Goal: Task Accomplishment & Management: Use online tool/utility

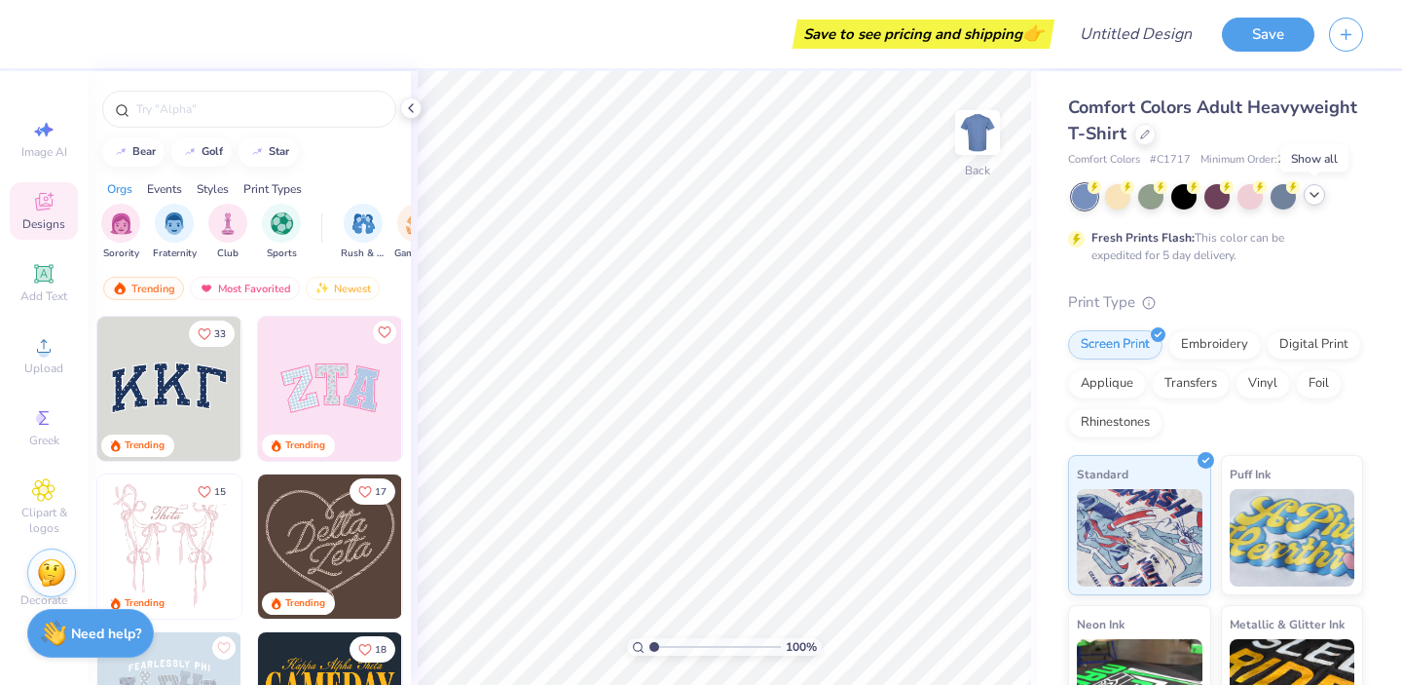
click at [1310, 193] on icon at bounding box center [1315, 195] width 16 height 16
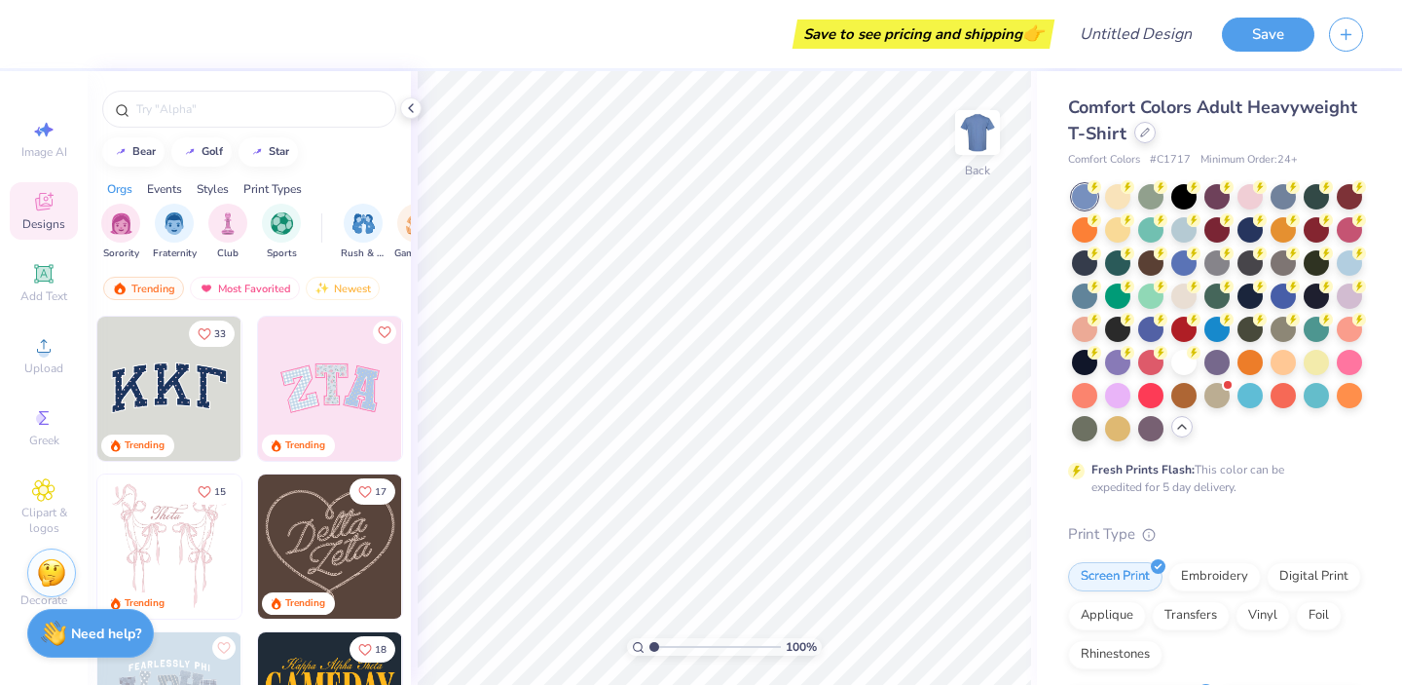
click at [1140, 136] on icon at bounding box center [1145, 133] width 10 height 10
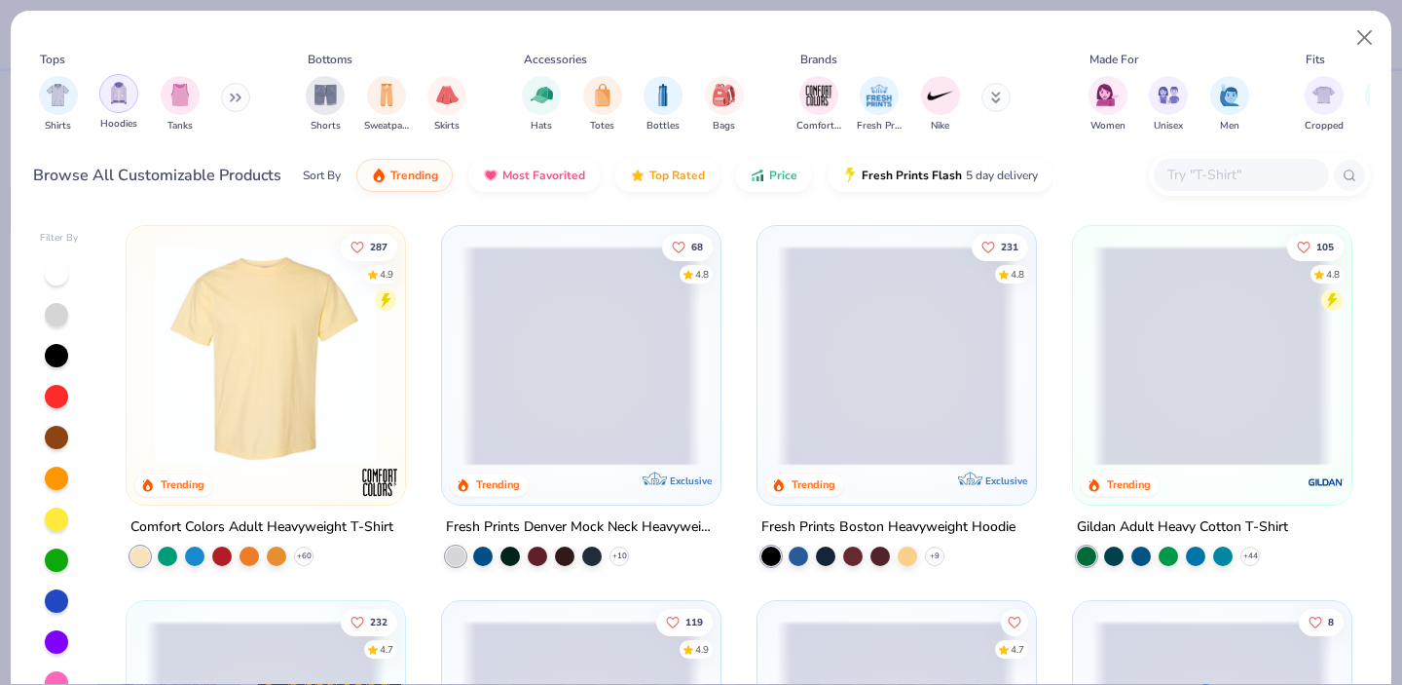
click at [127, 106] on div "filter for Hoodies" at bounding box center [118, 93] width 39 height 39
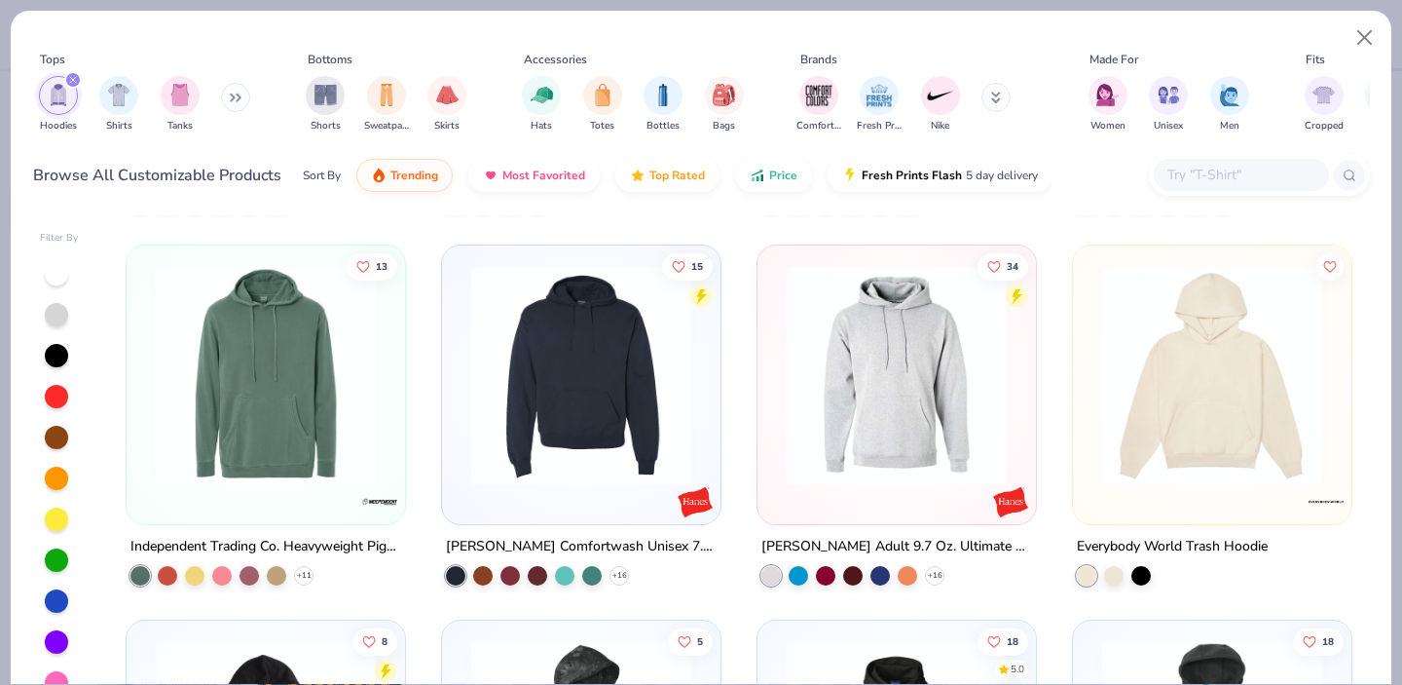
scroll to position [3389, 0]
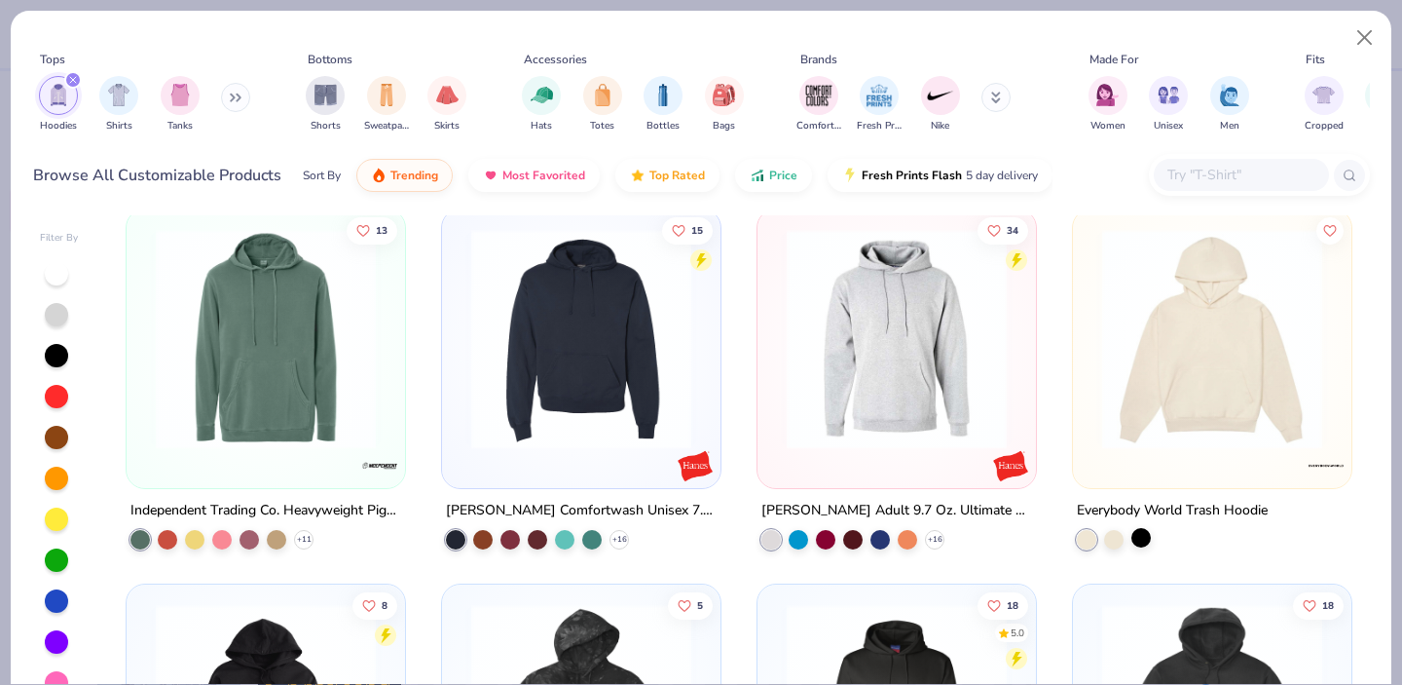
click at [1137, 542] on div at bounding box center [1140, 536] width 19 height 19
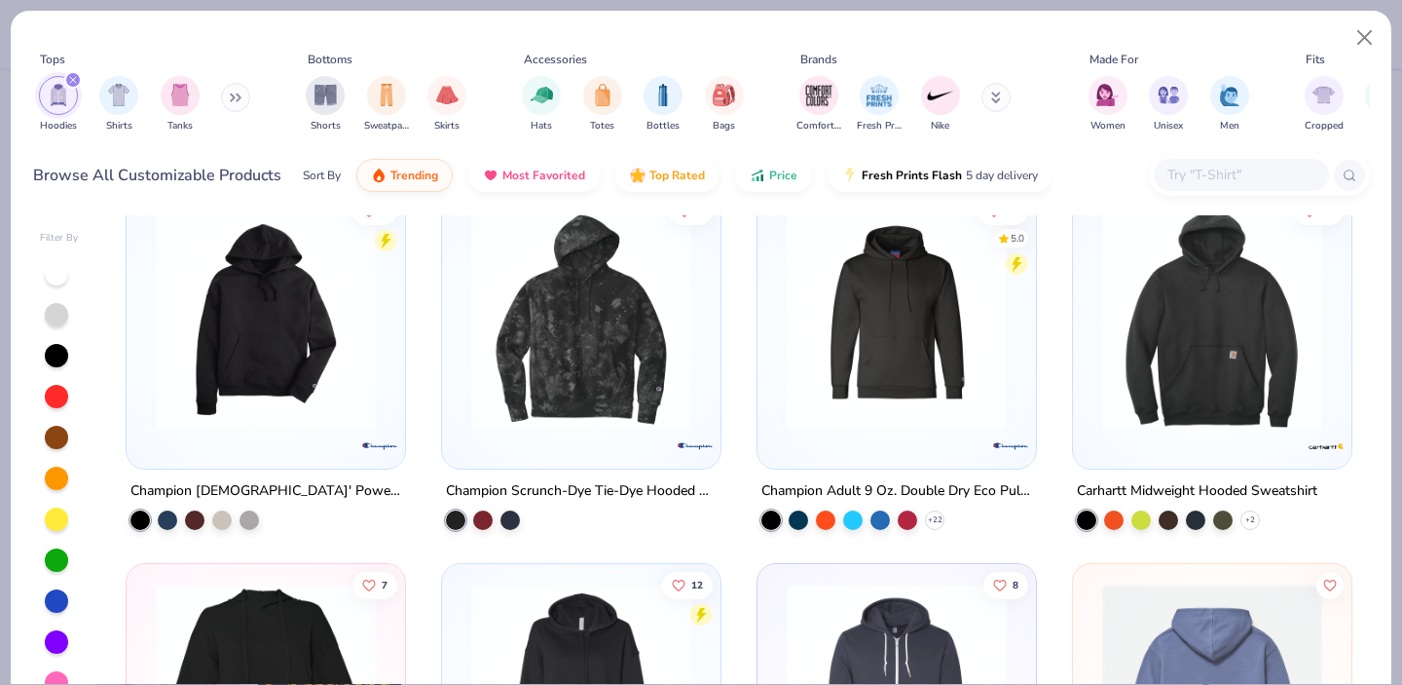
scroll to position [3645, 0]
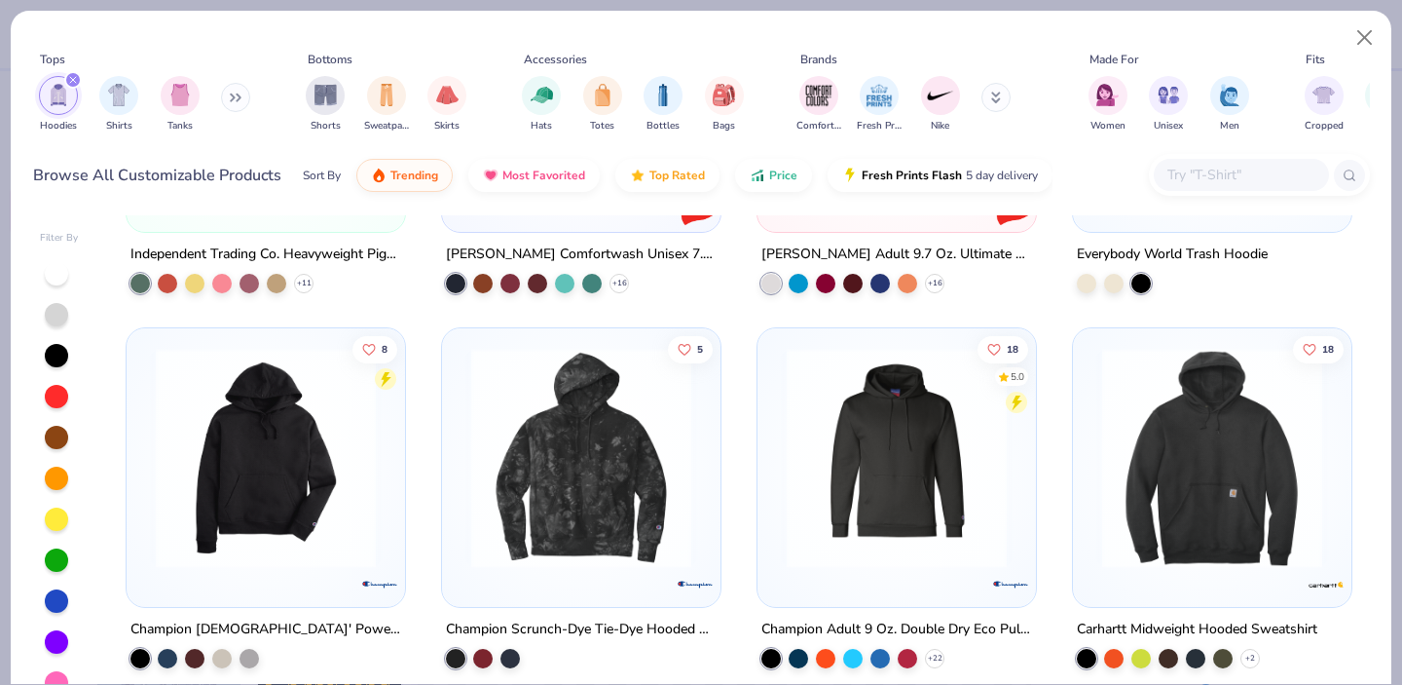
click at [1181, 524] on img at bounding box center [1213, 457] width 240 height 220
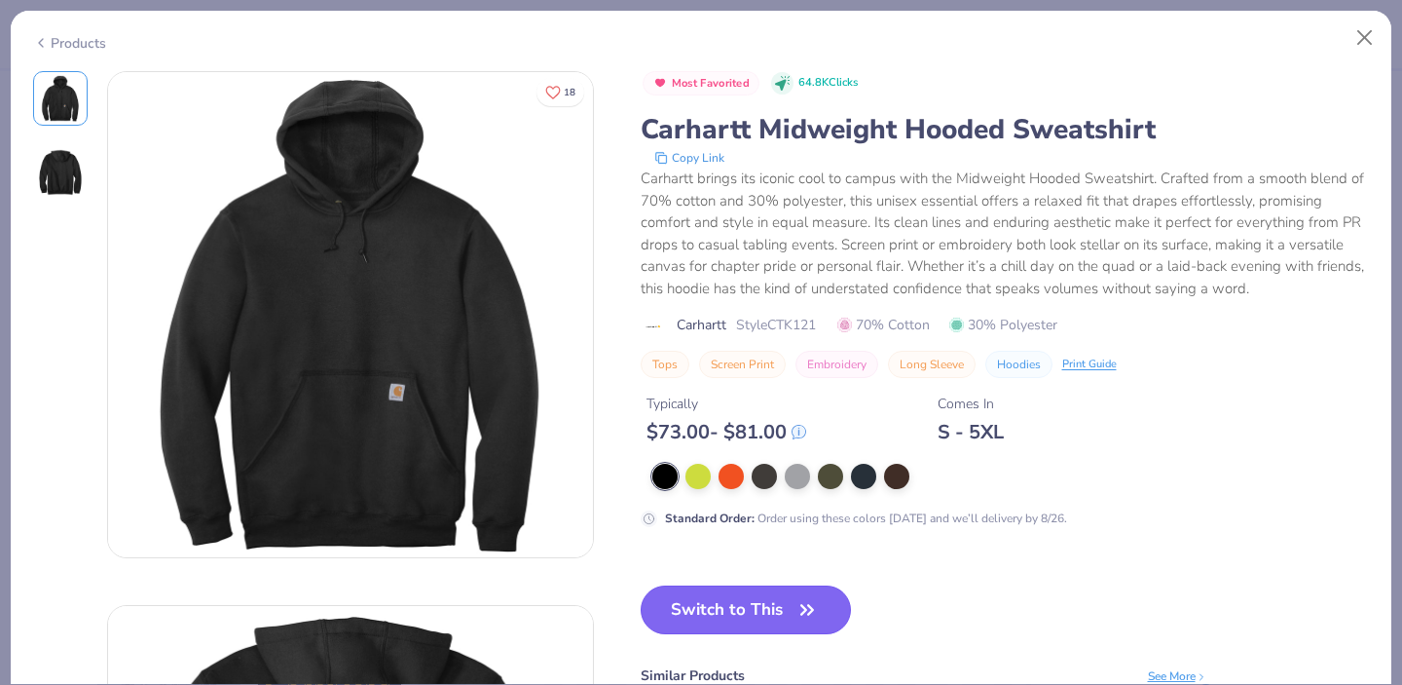
click at [759, 604] on button "Switch to This" at bounding box center [746, 609] width 211 height 49
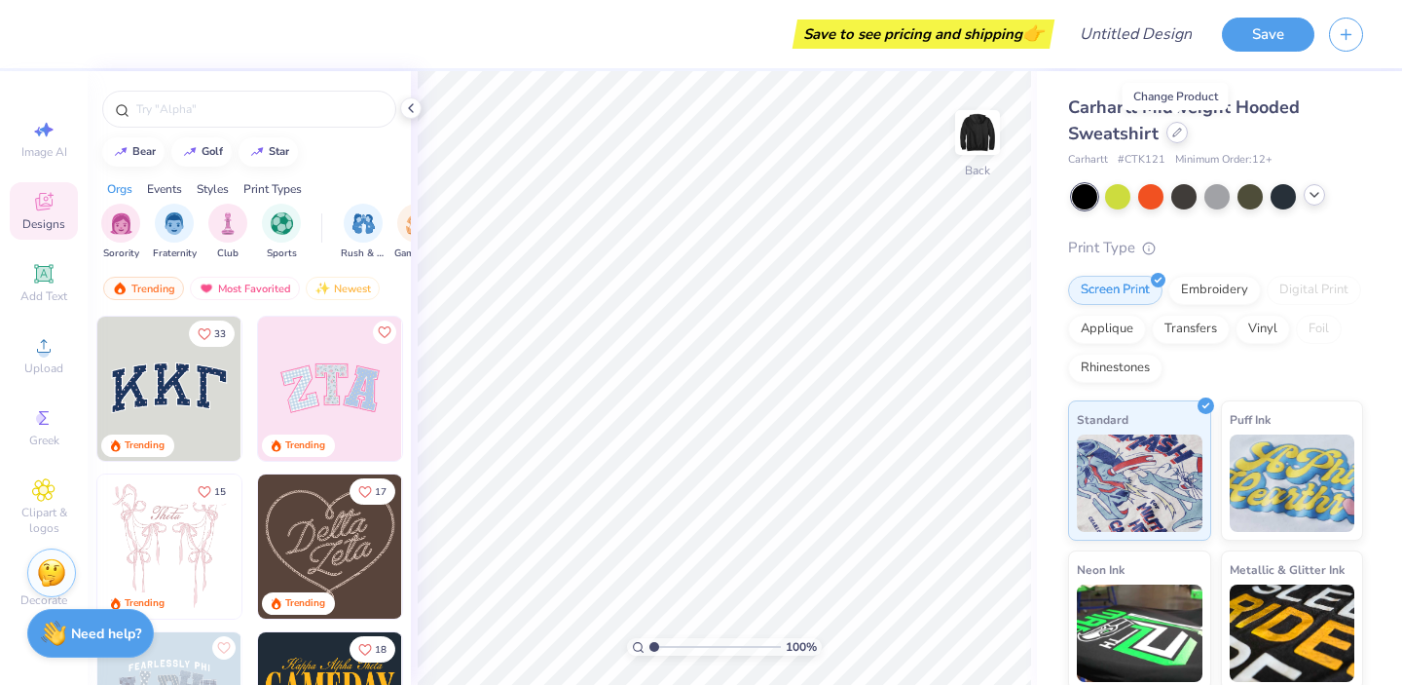
click at [1172, 133] on icon at bounding box center [1177, 133] width 10 height 10
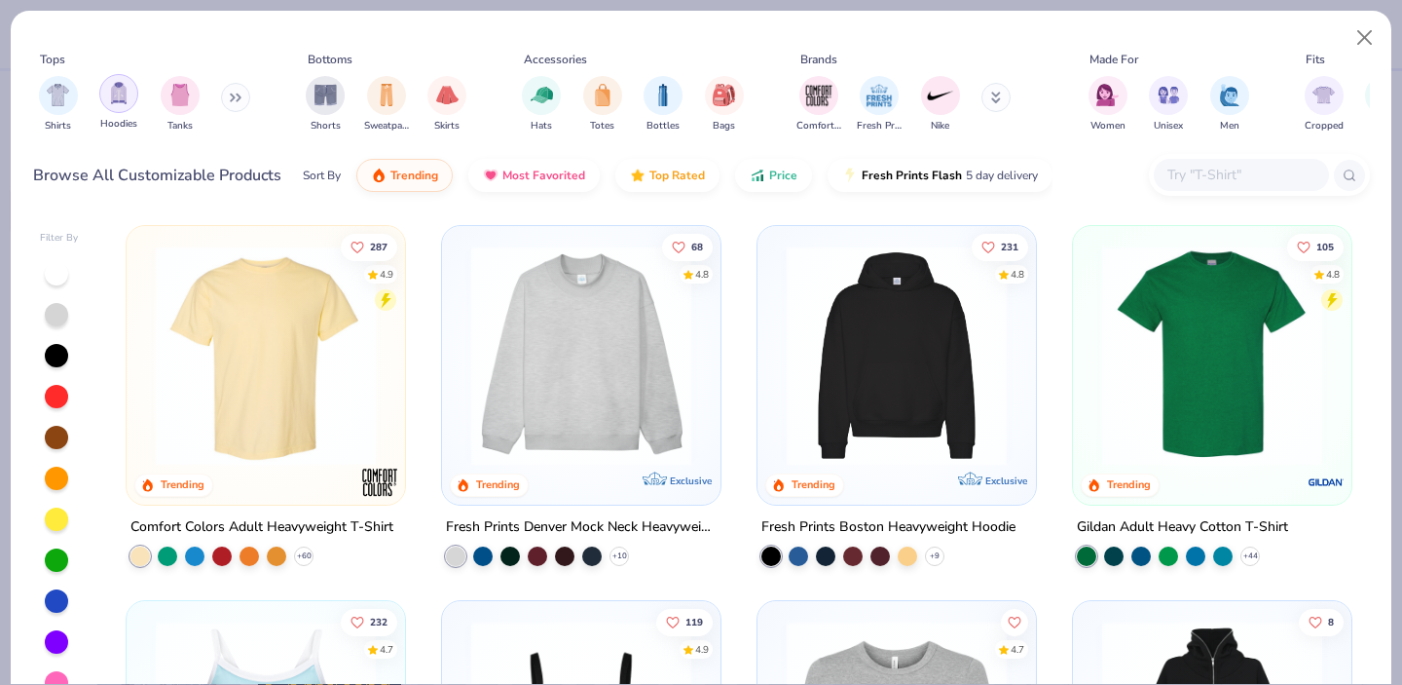
click at [119, 96] on img "filter for Hoodies" at bounding box center [118, 93] width 21 height 22
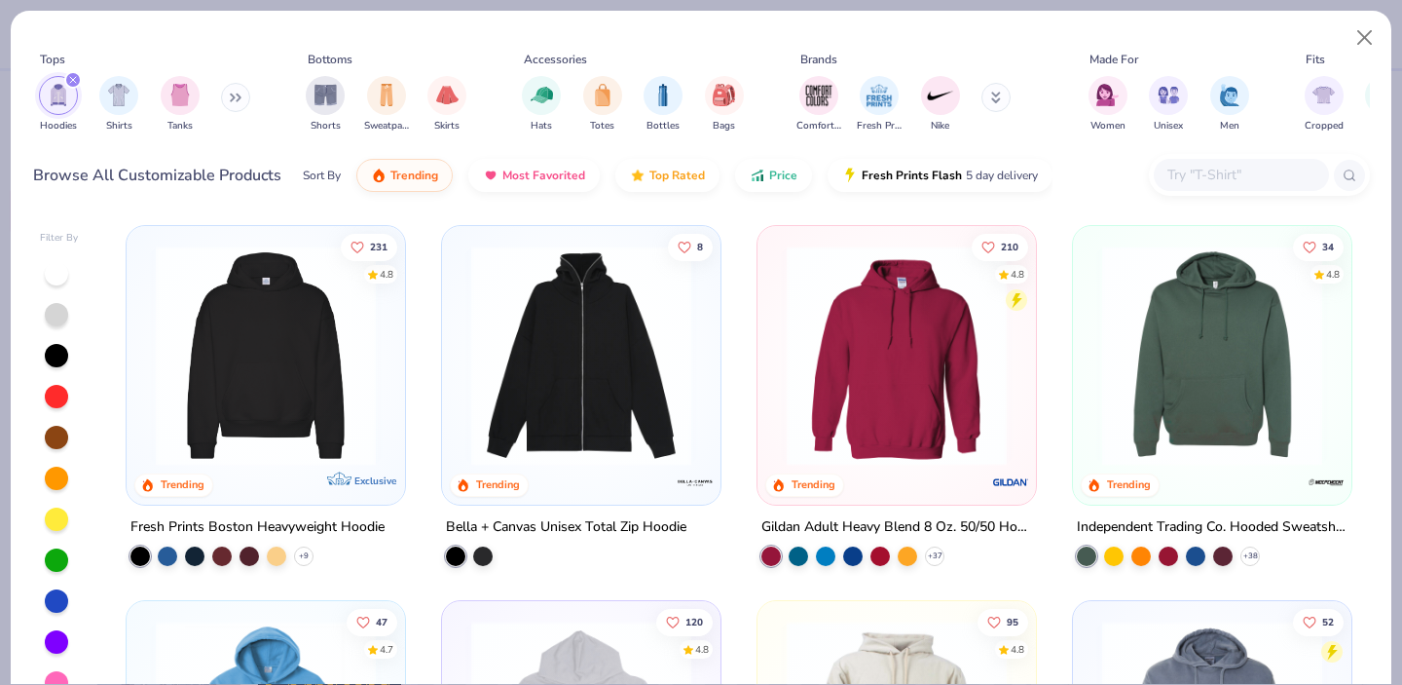
click at [267, 420] on img at bounding box center [266, 355] width 240 height 220
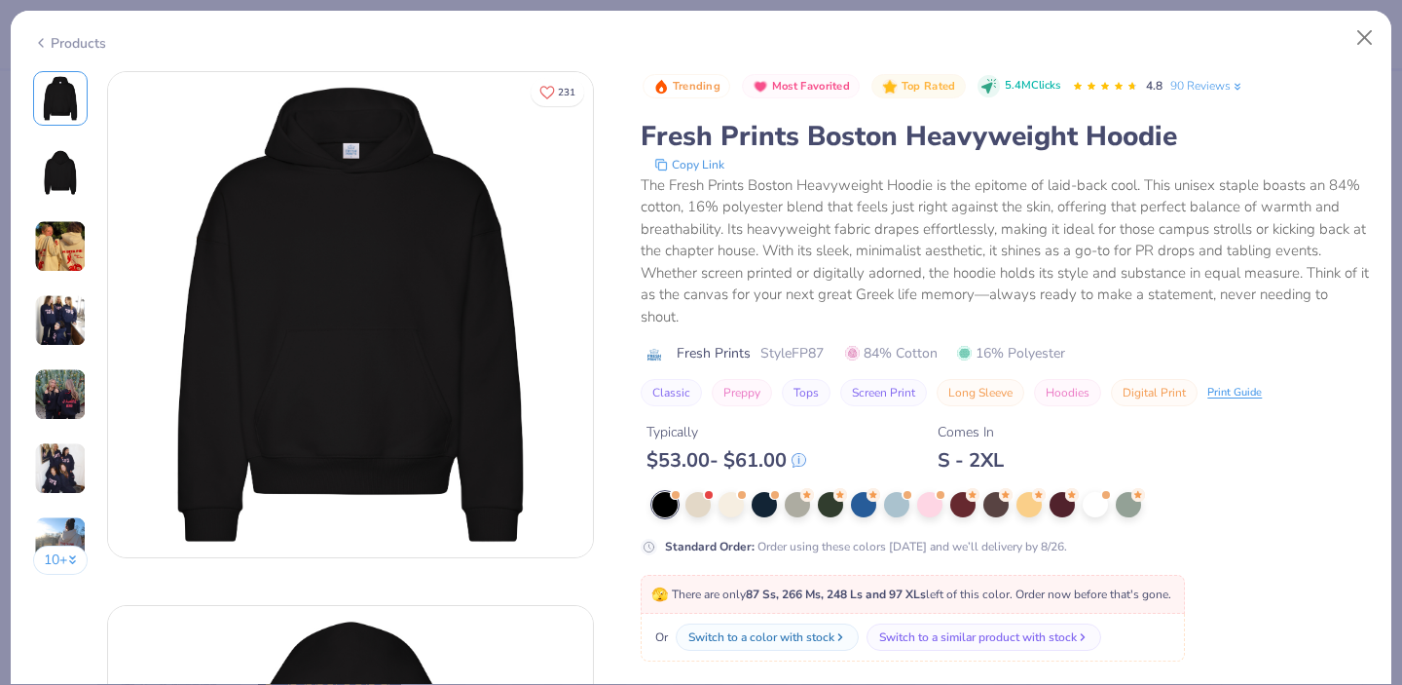
drag, startPoint x: 657, startPoint y: 50, endPoint x: 664, endPoint y: -7, distance: 56.9
click at [664, 0] on html "Save to see pricing and shipping 👉 Design Title Save Image AI Designs Add Text …" at bounding box center [701, 342] width 1402 height 685
click at [666, 511] on div at bounding box center [664, 504] width 25 height 25
click at [1363, 41] on button "Close" at bounding box center [1365, 37] width 37 height 37
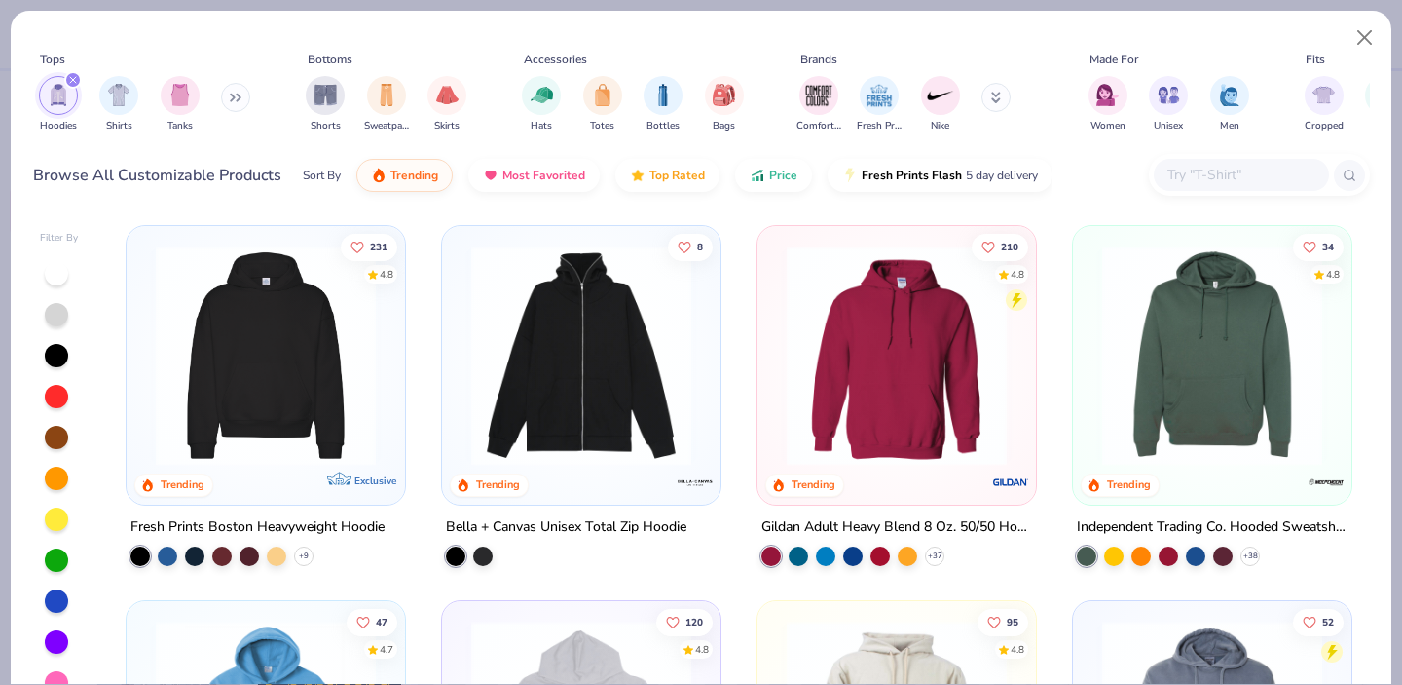
click at [298, 434] on img at bounding box center [266, 355] width 240 height 220
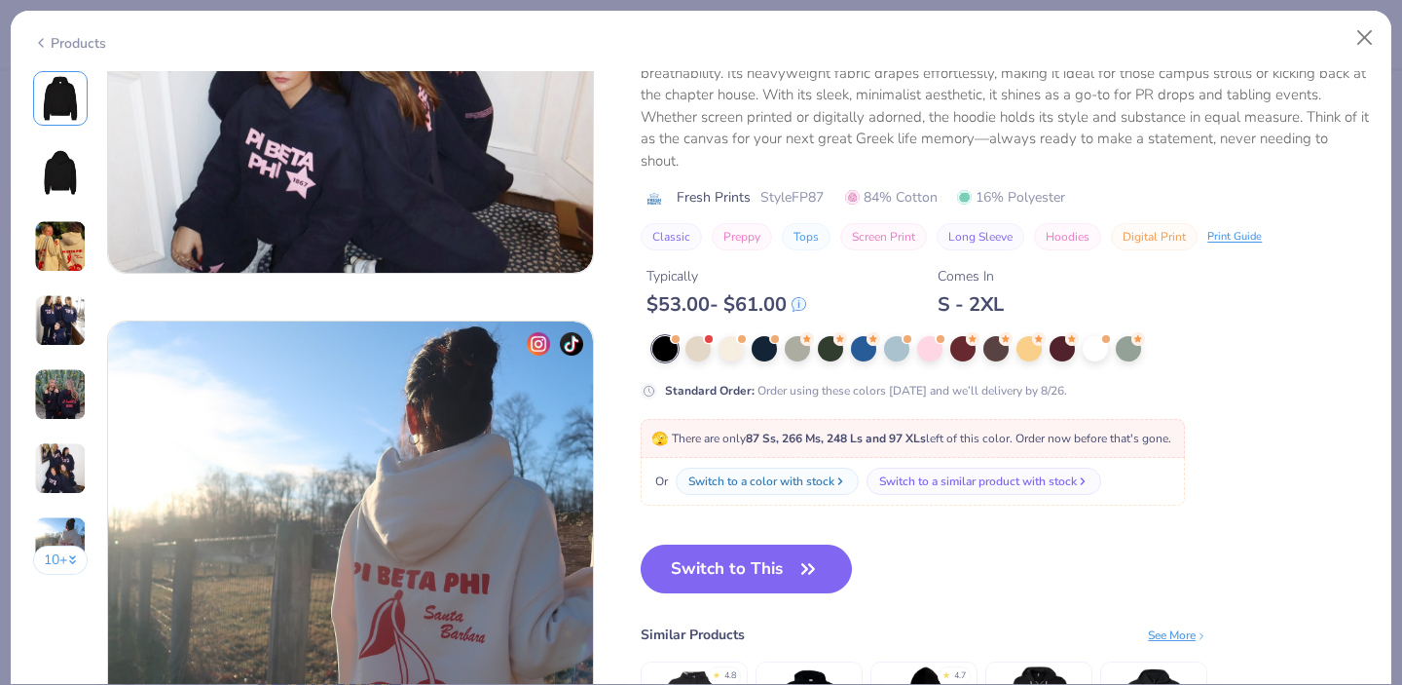
scroll to position [2982, 0]
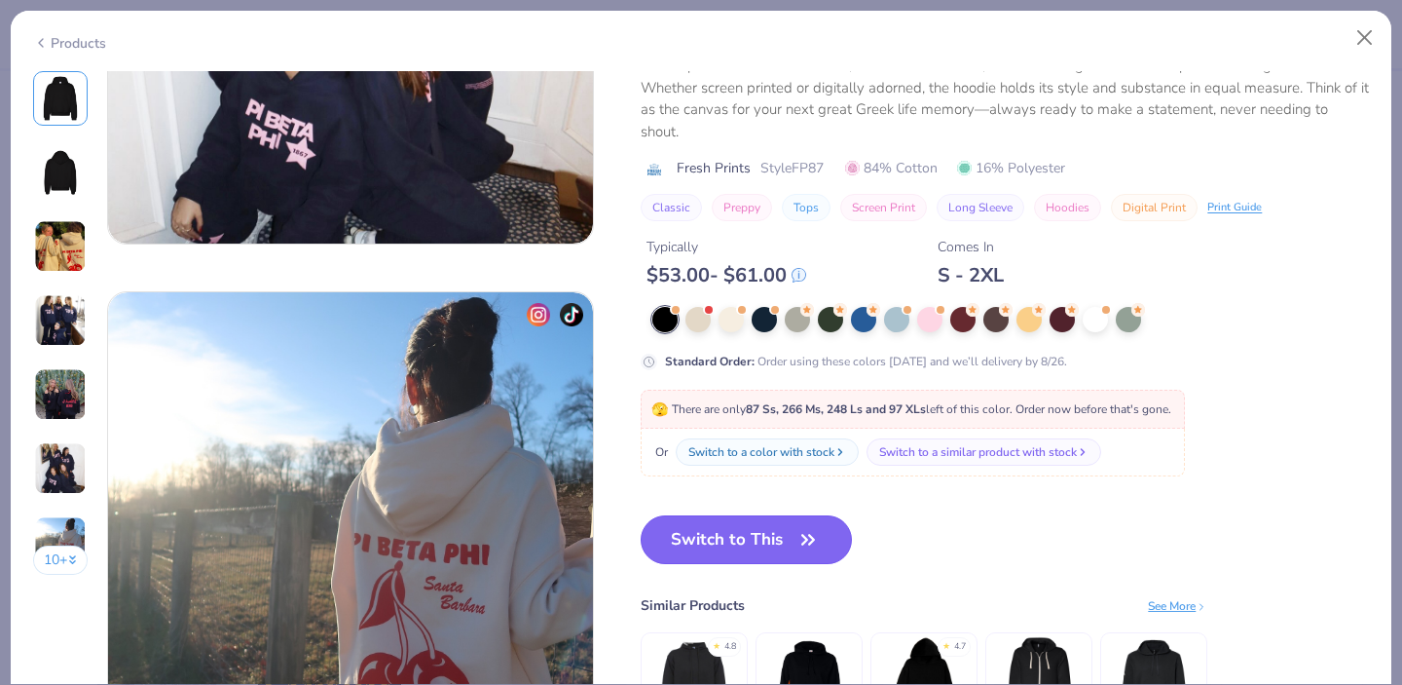
click at [797, 537] on icon "button" at bounding box center [808, 539] width 27 height 27
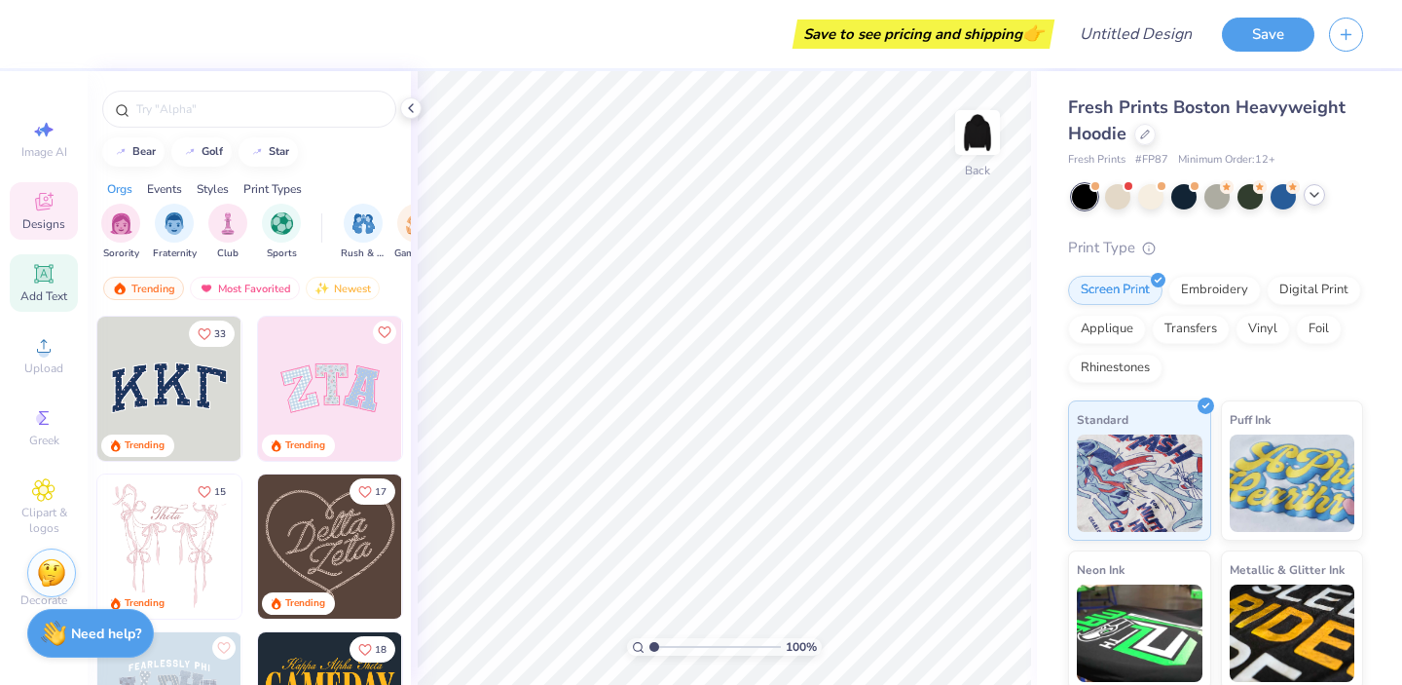
click at [43, 275] on icon at bounding box center [43, 273] width 15 height 15
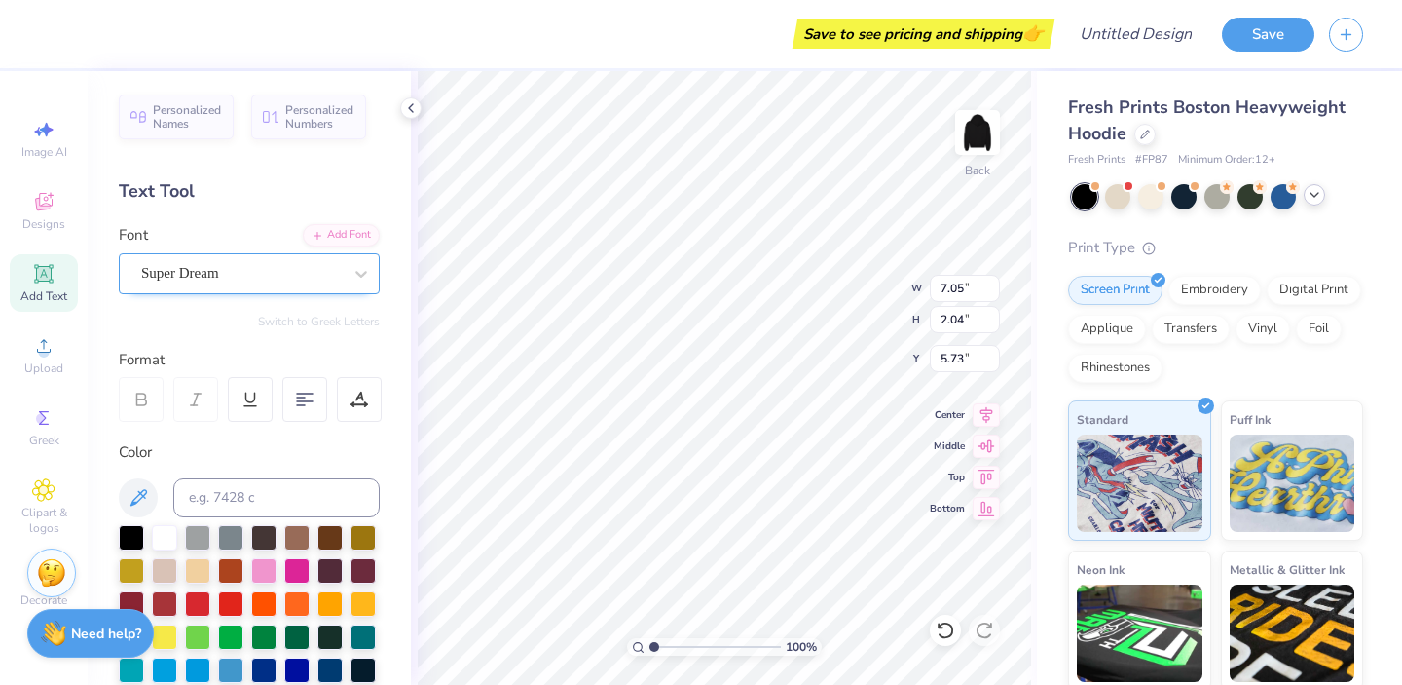
click at [226, 275] on div "Super Dream" at bounding box center [241, 273] width 204 height 30
type input "s"
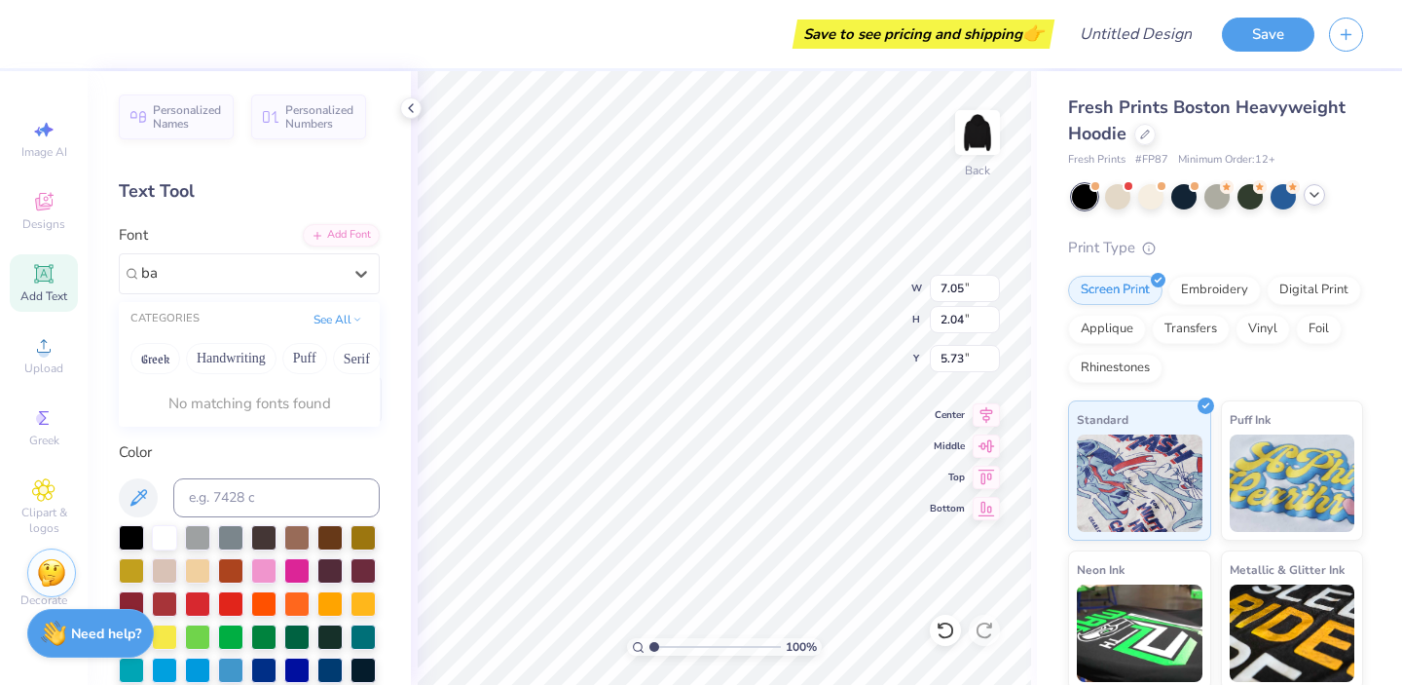
type input "b"
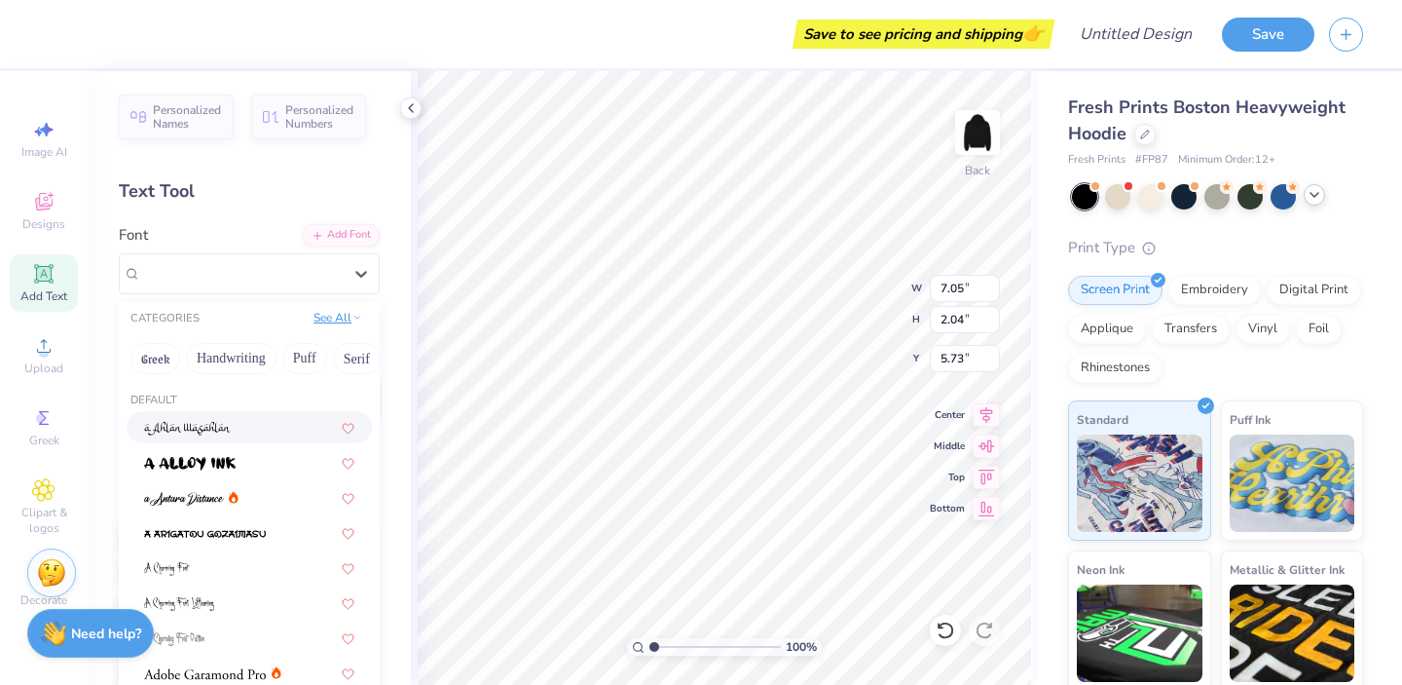
click at [343, 315] on button "See All" at bounding box center [338, 317] width 60 height 19
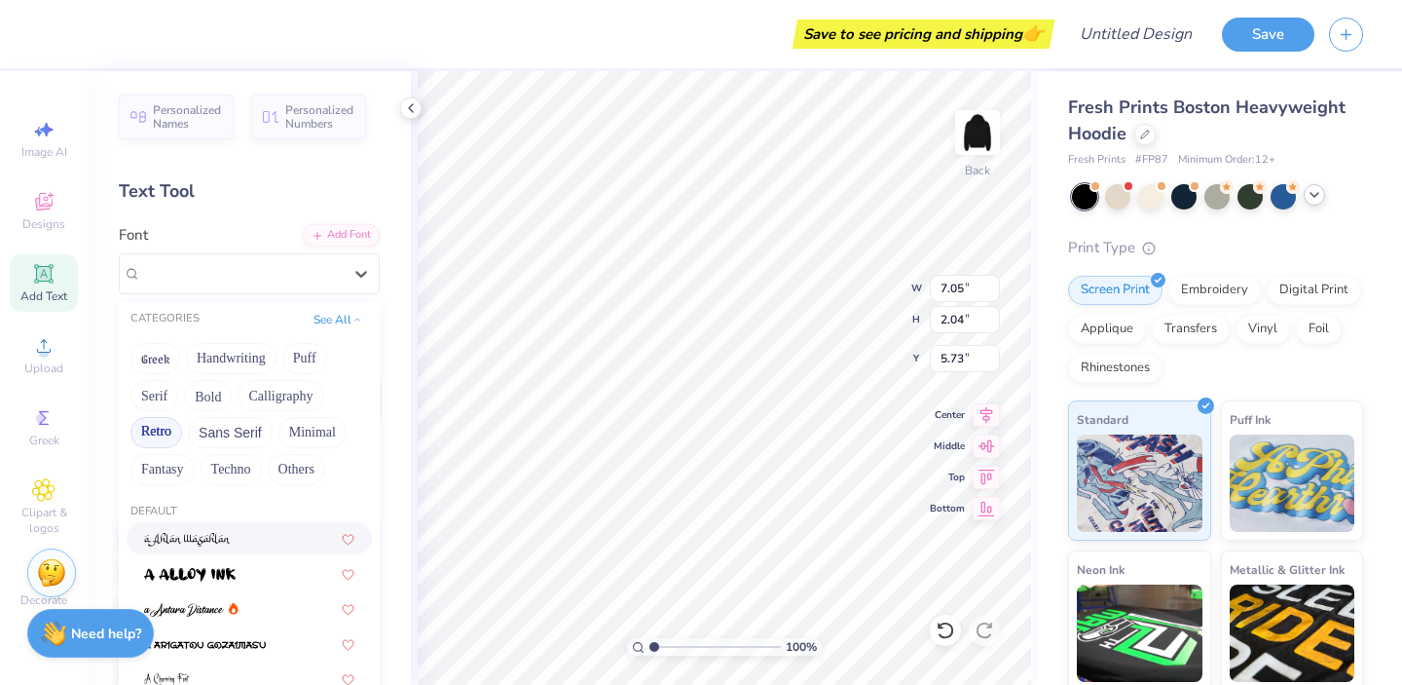
click at [167, 429] on button "Retro" at bounding box center [156, 432] width 52 height 31
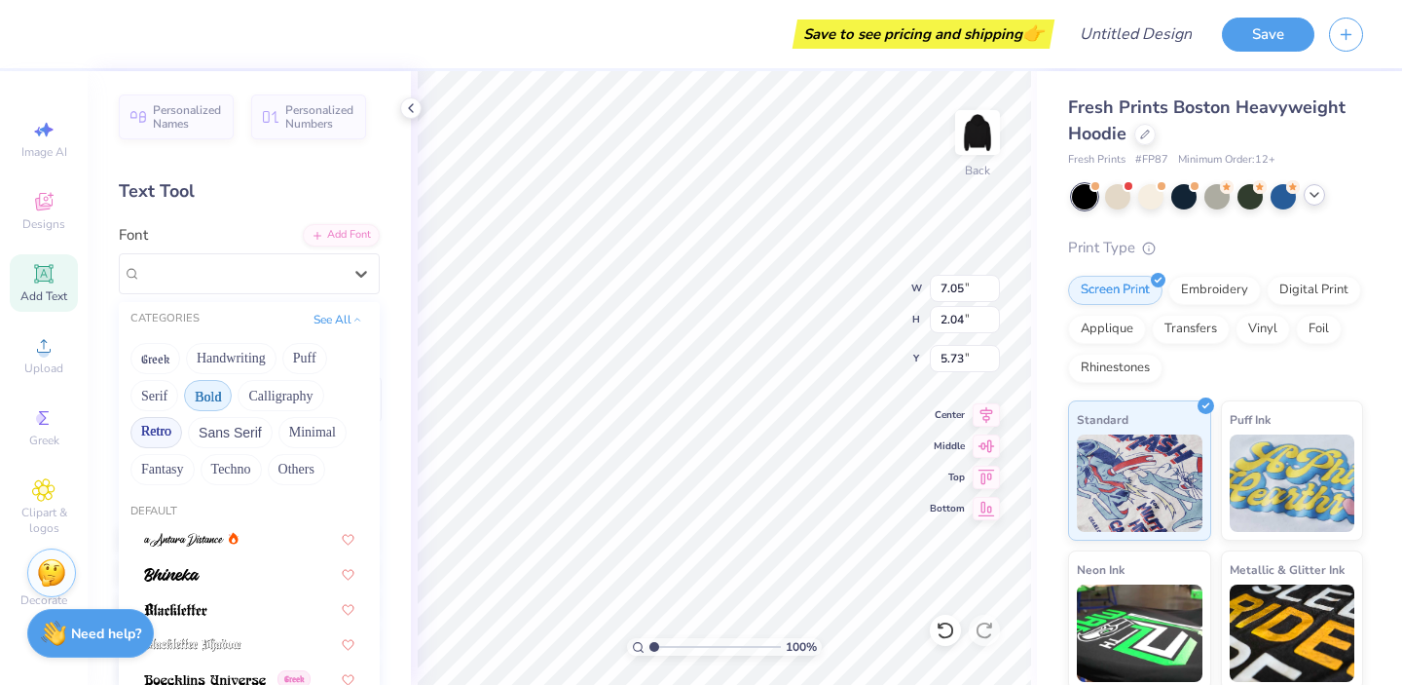
click at [215, 389] on button "Bold" at bounding box center [208, 395] width 48 height 31
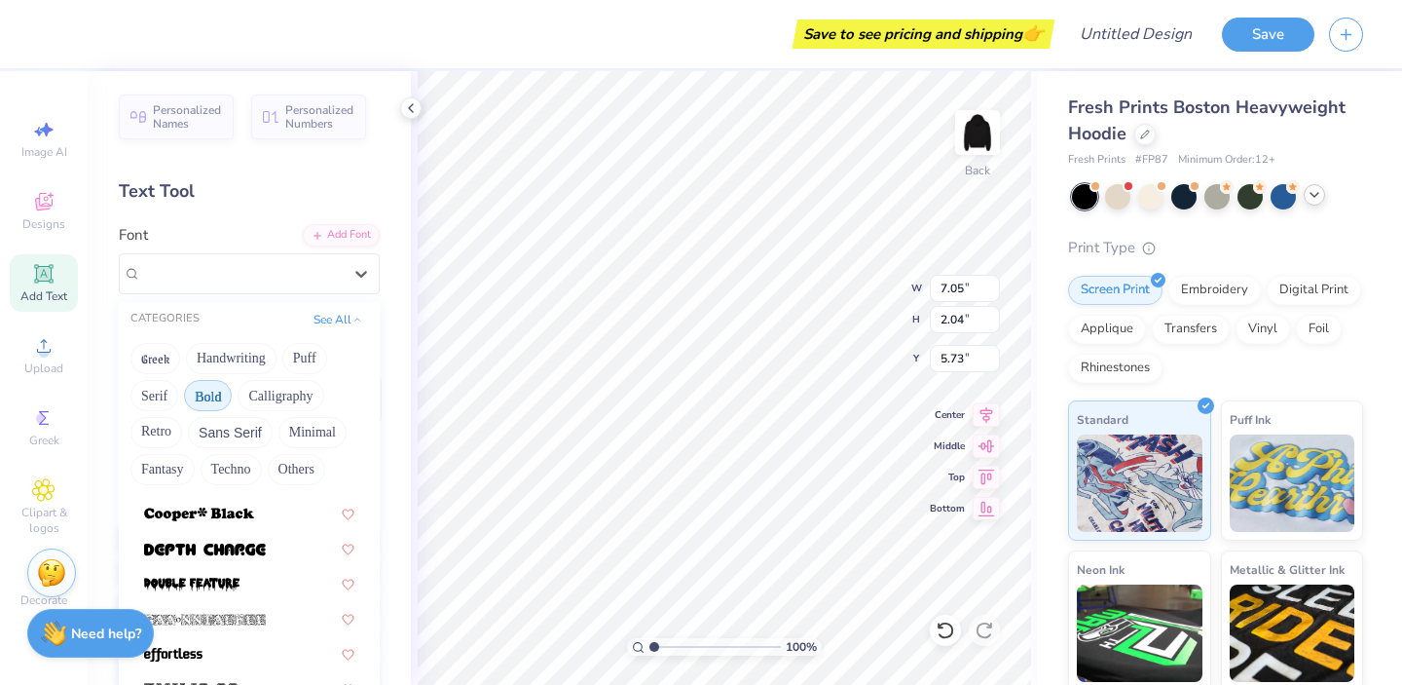
scroll to position [391, 0]
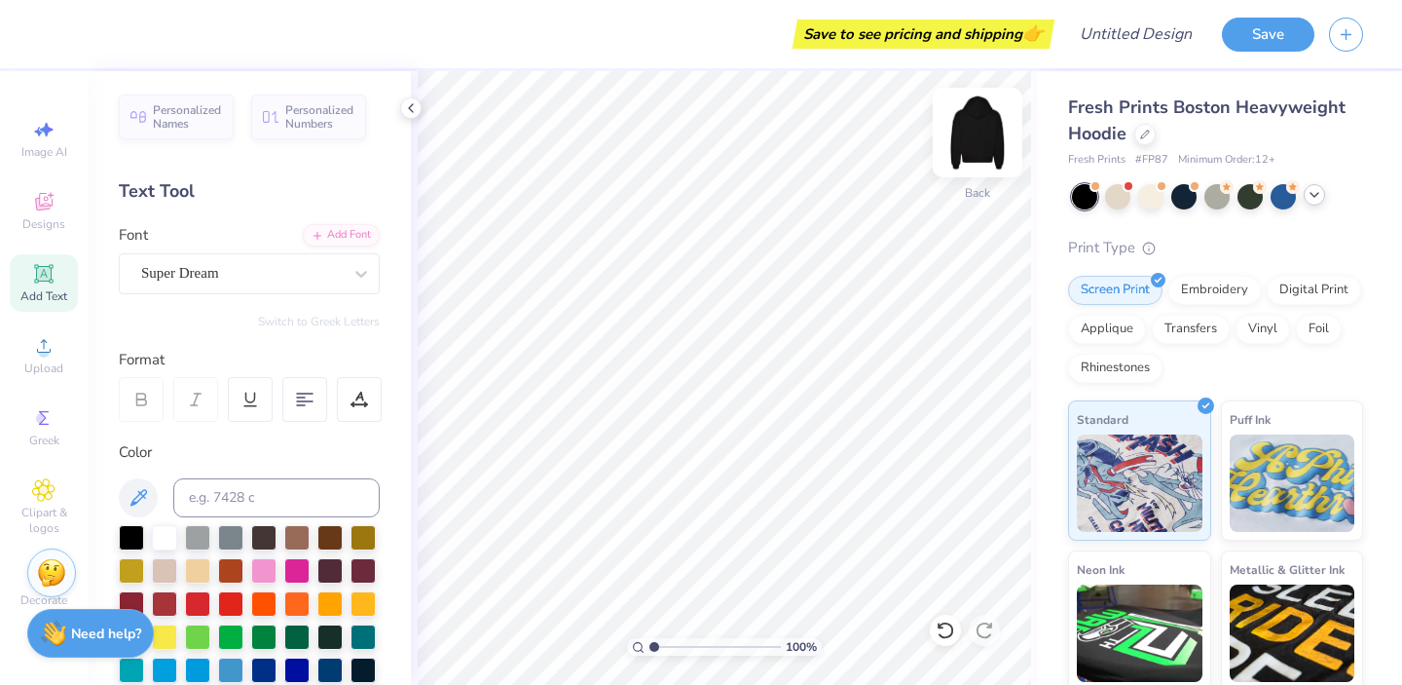
click at [982, 135] on img at bounding box center [978, 132] width 78 height 78
click at [46, 279] on icon at bounding box center [43, 273] width 15 height 15
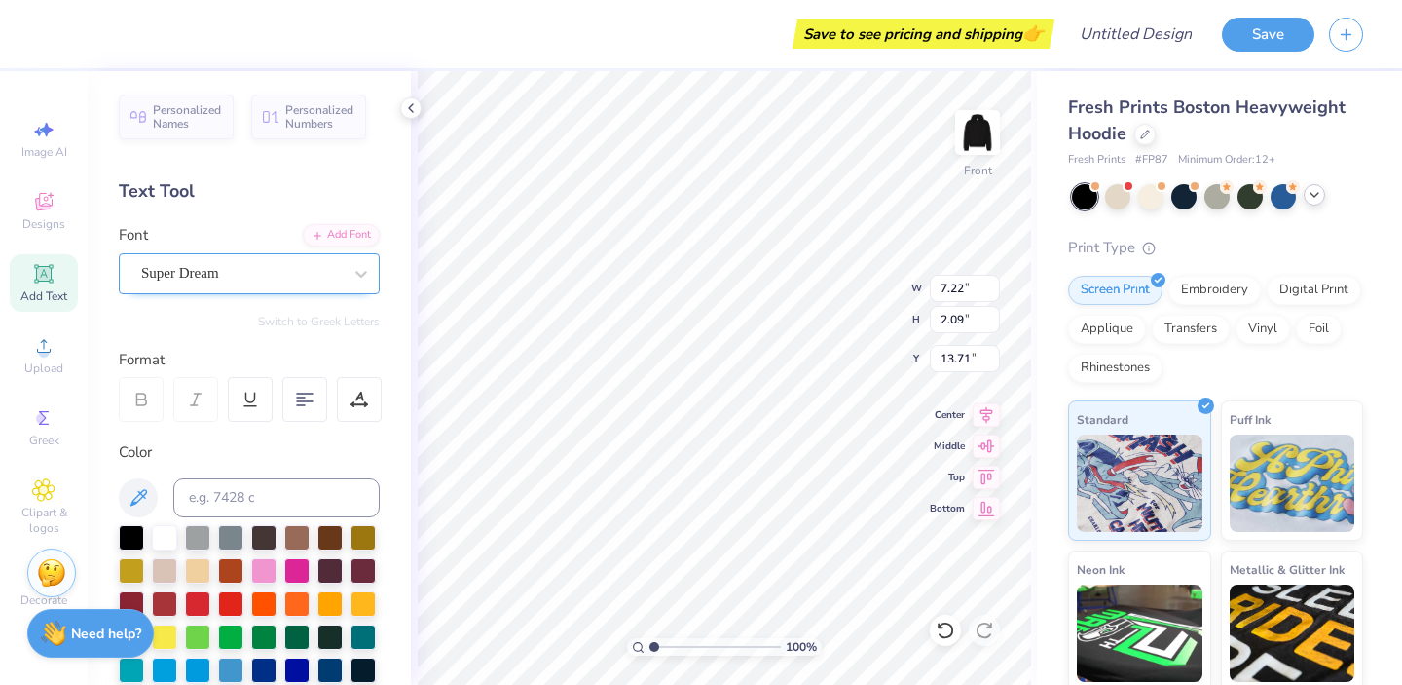
click at [180, 278] on div "Super Dream" at bounding box center [241, 273] width 204 height 30
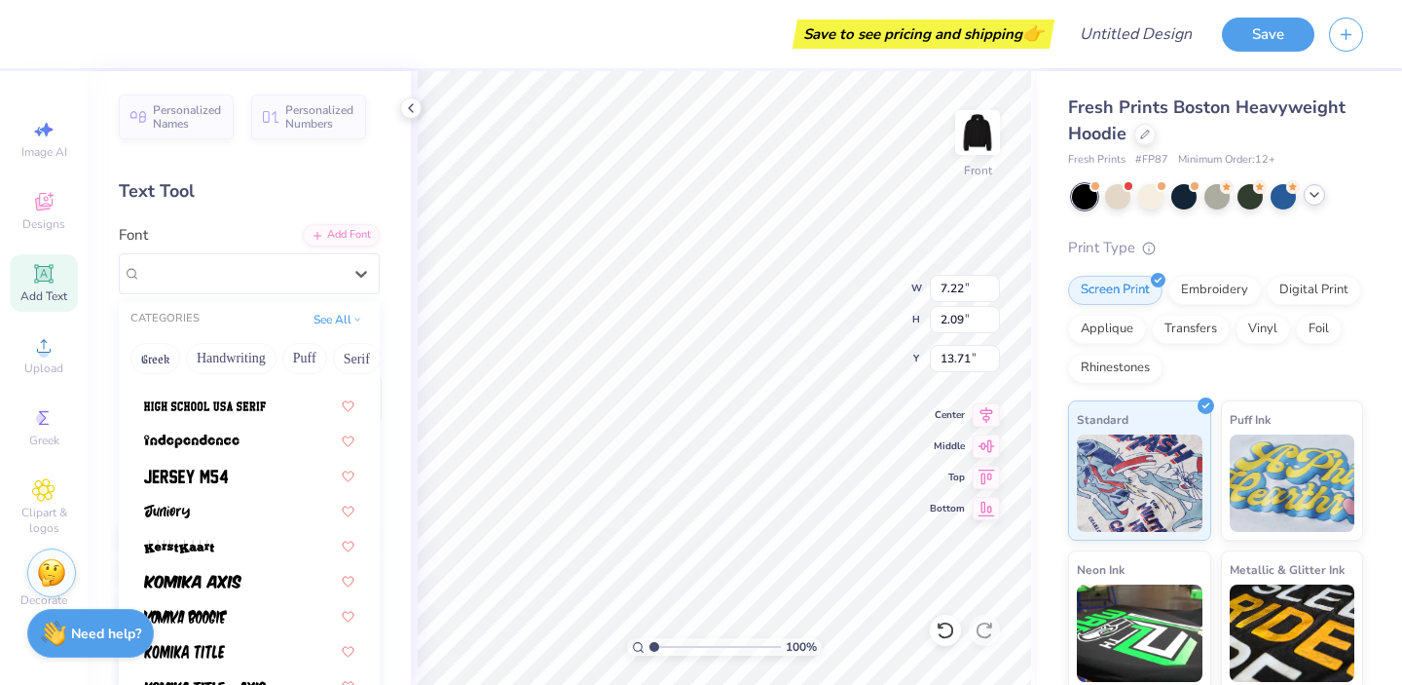
scroll to position [1047, 0]
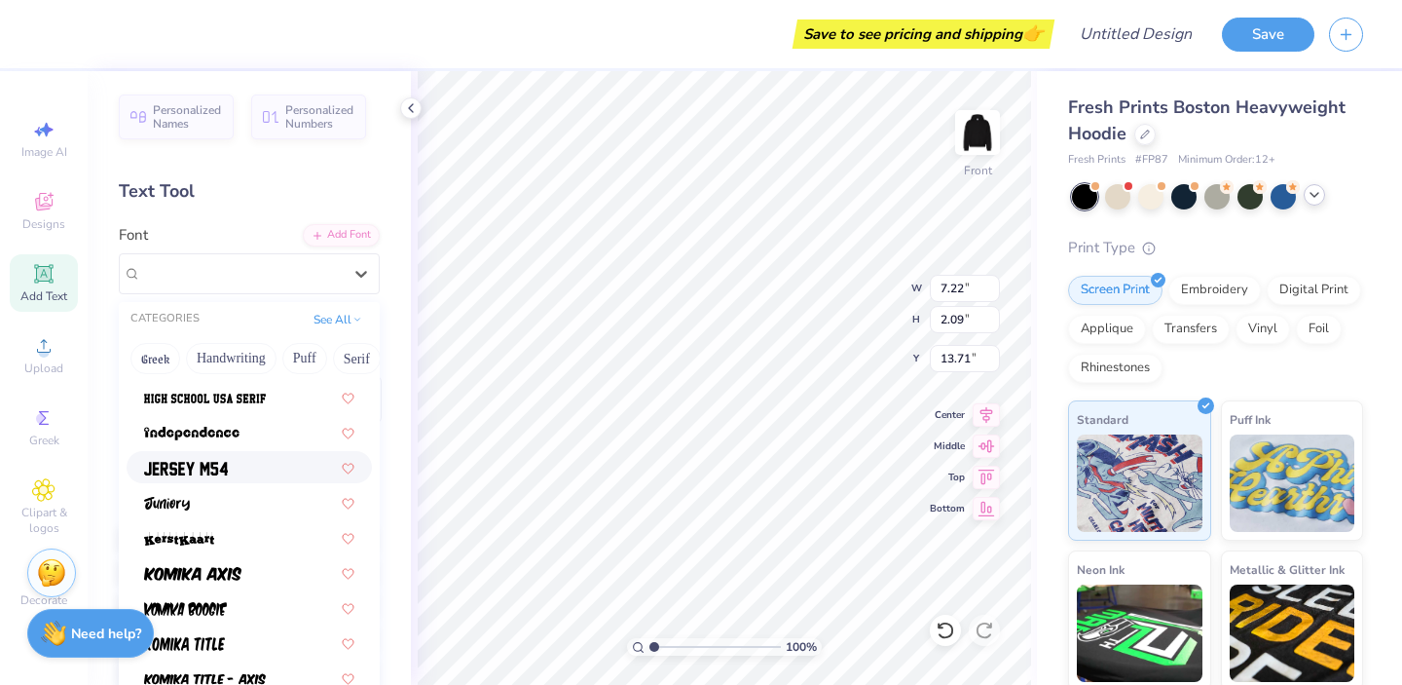
click at [235, 470] on div at bounding box center [249, 467] width 210 height 20
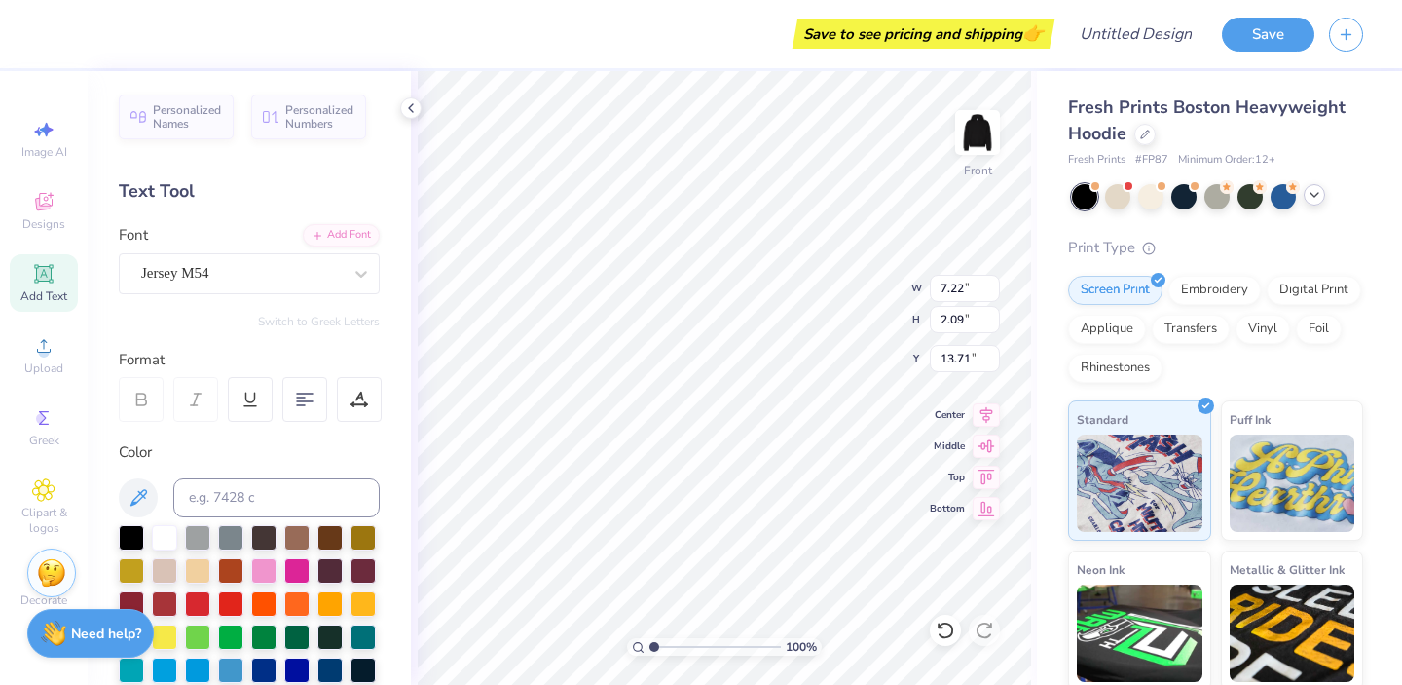
type input "5.70"
type input "2.29"
type input "13.61"
click at [249, 496] on input at bounding box center [276, 497] width 206 height 39
type input "S"
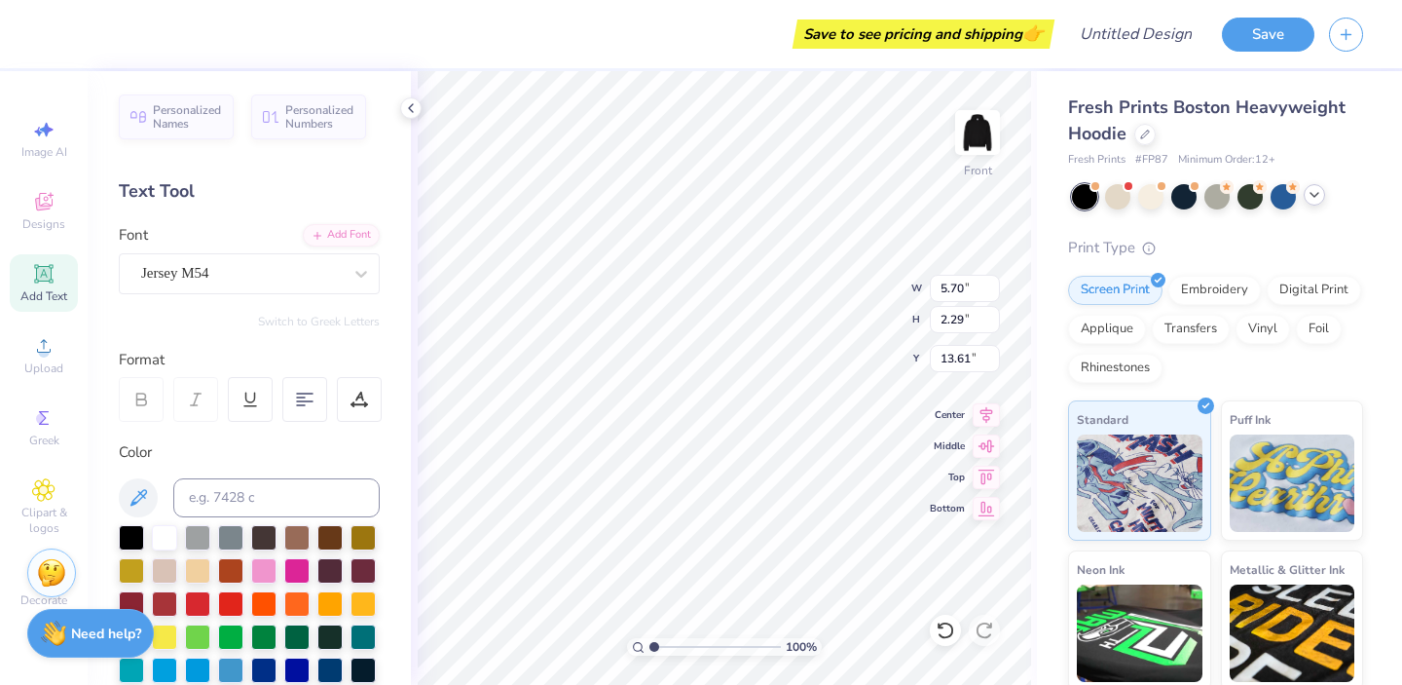
type textarea "STUDIO"
type input "17.44"
click at [221, 282] on div "Jersey M54" at bounding box center [241, 273] width 204 height 30
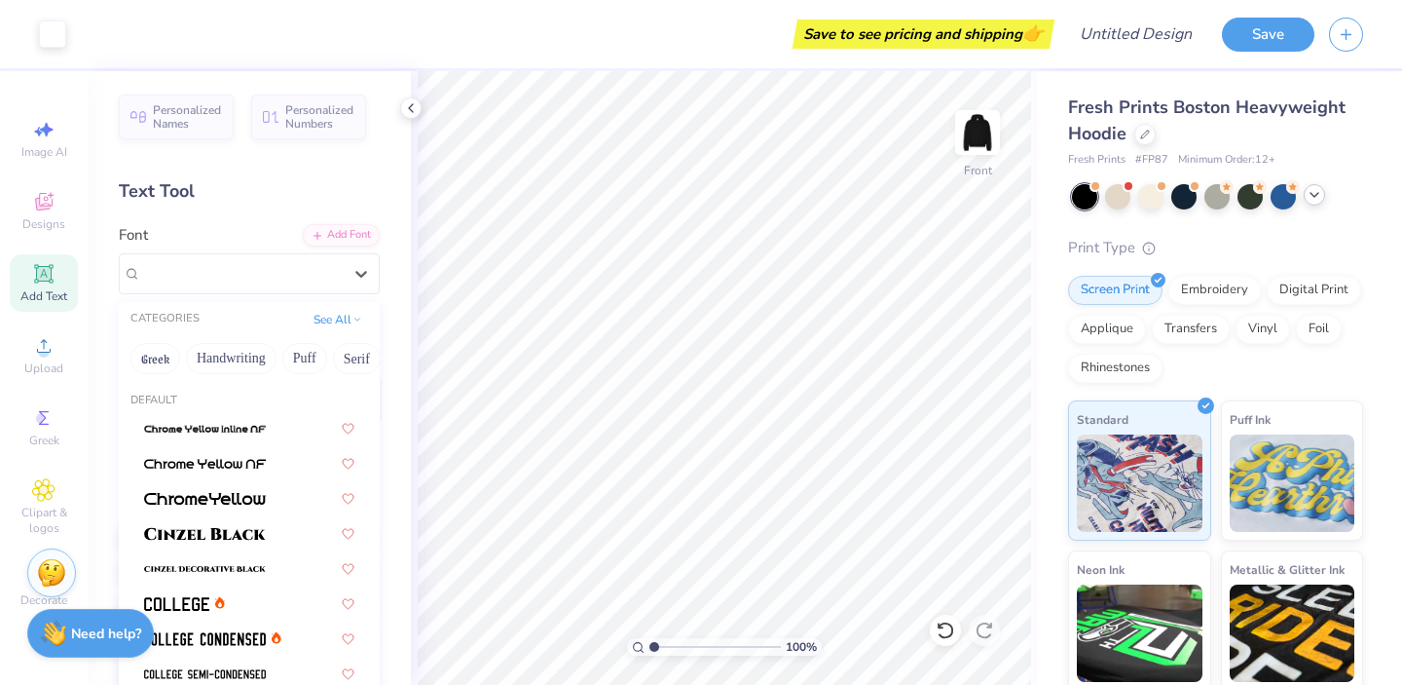
click at [35, 280] on icon at bounding box center [43, 273] width 19 height 19
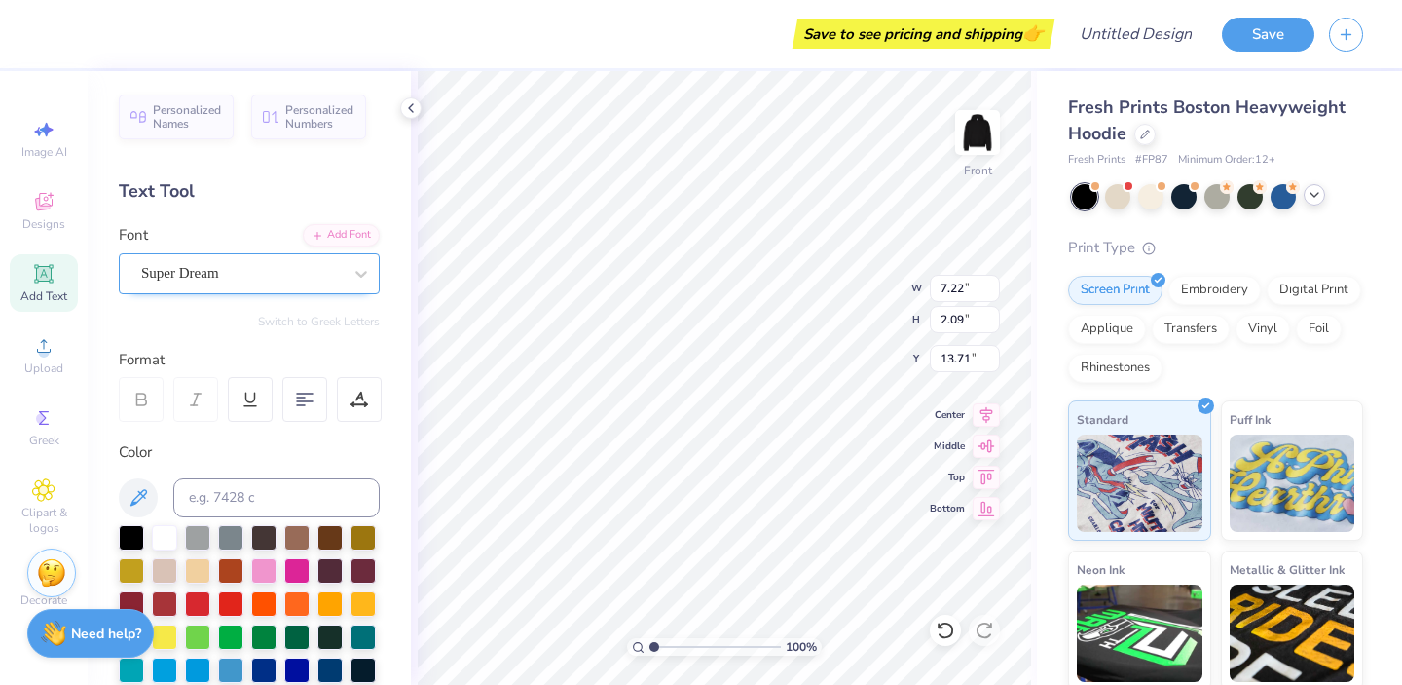
click at [263, 275] on div "Super Dream" at bounding box center [241, 273] width 204 height 30
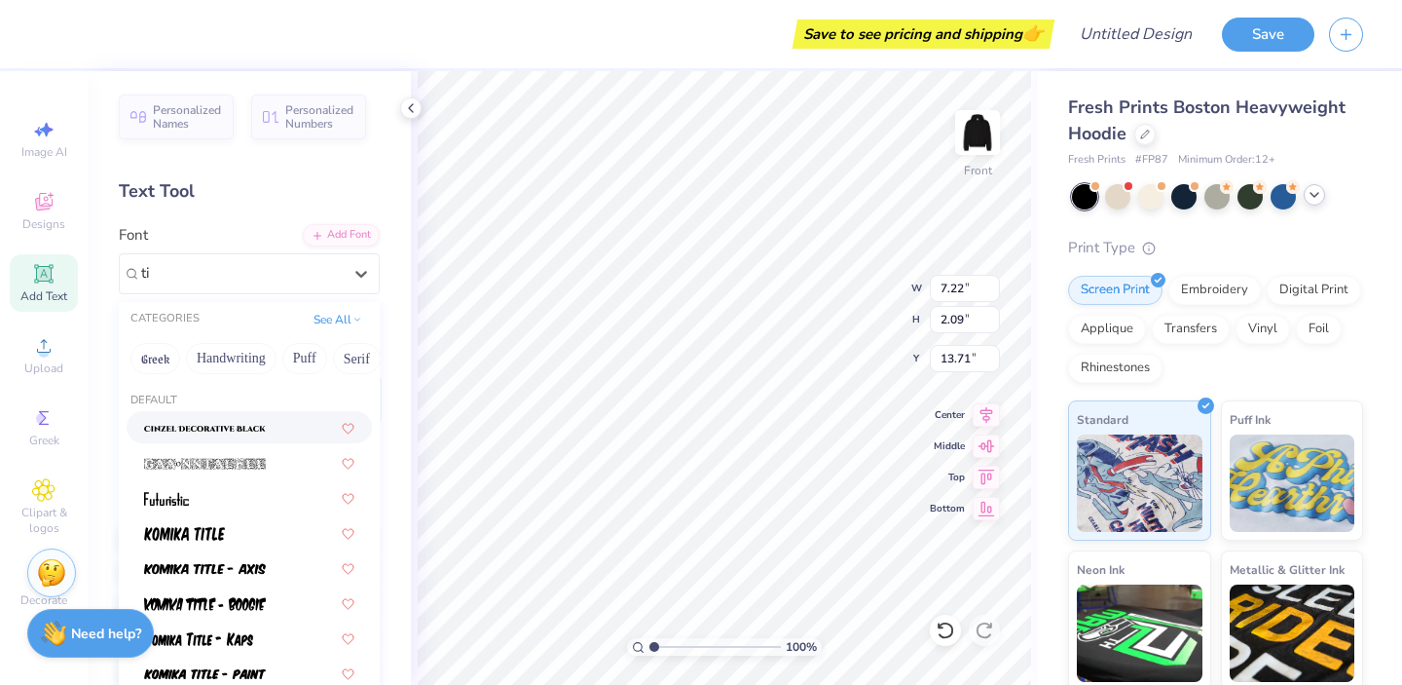
type input "t"
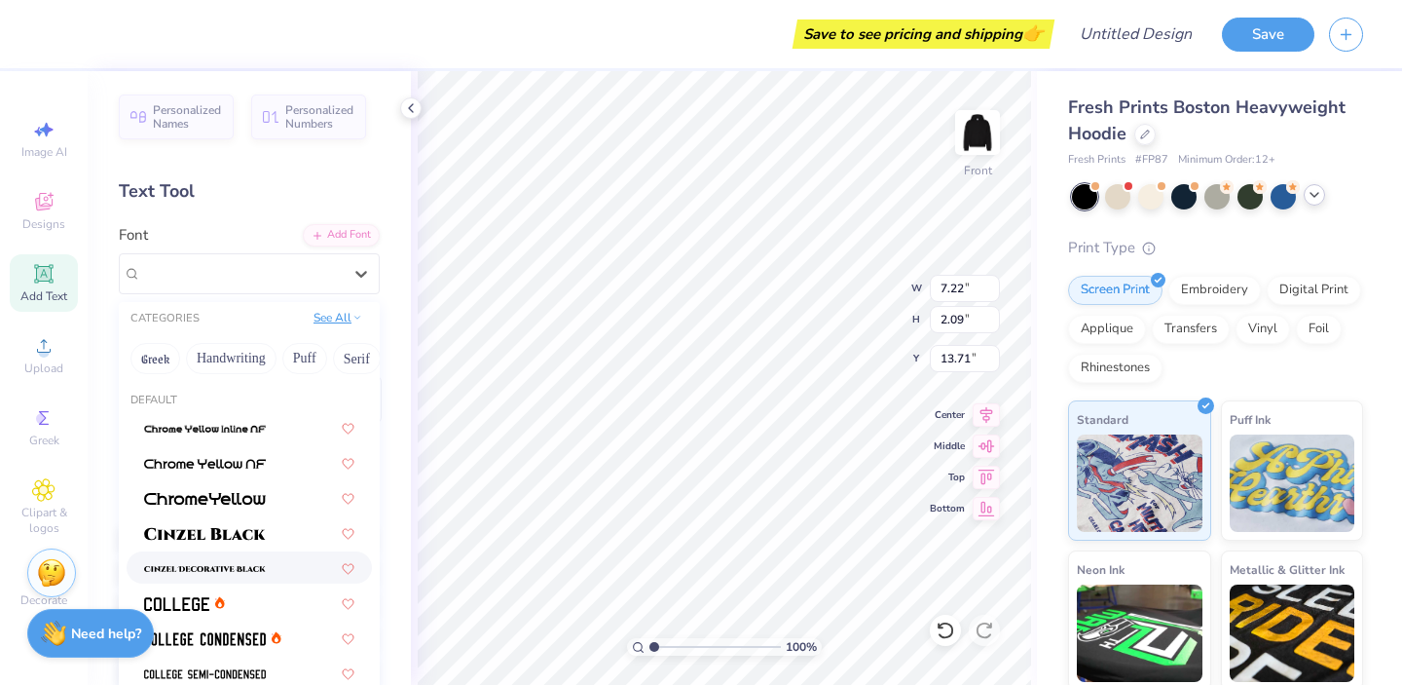
click at [350, 315] on button "See All" at bounding box center [338, 317] width 60 height 19
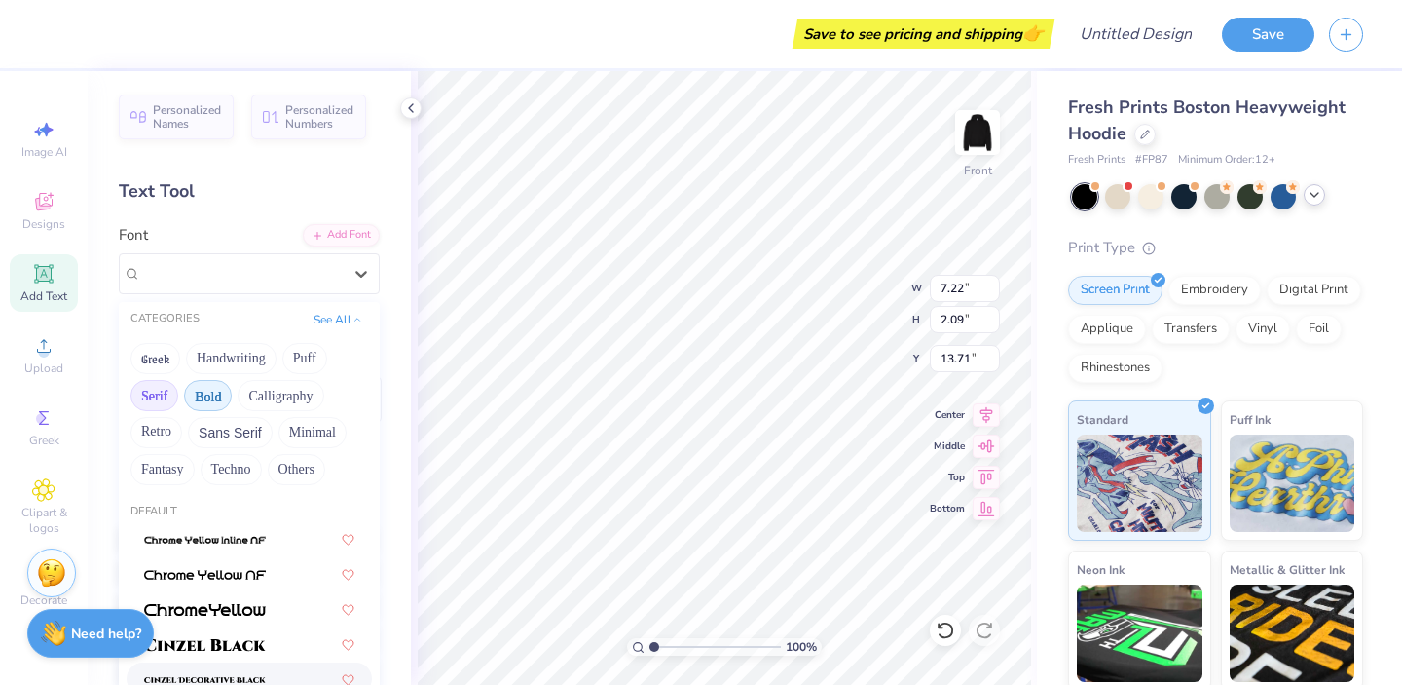
click at [155, 392] on button "Serif" at bounding box center [154, 395] width 48 height 31
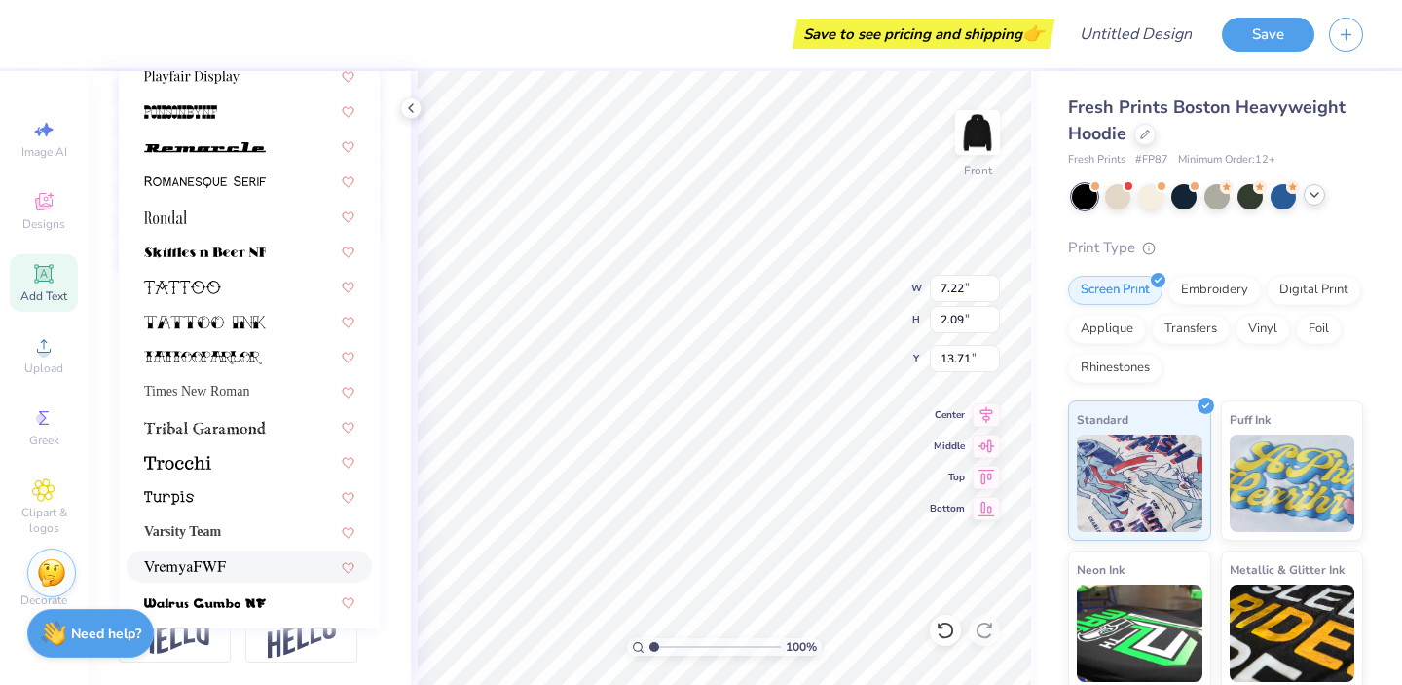
scroll to position [2183, 0]
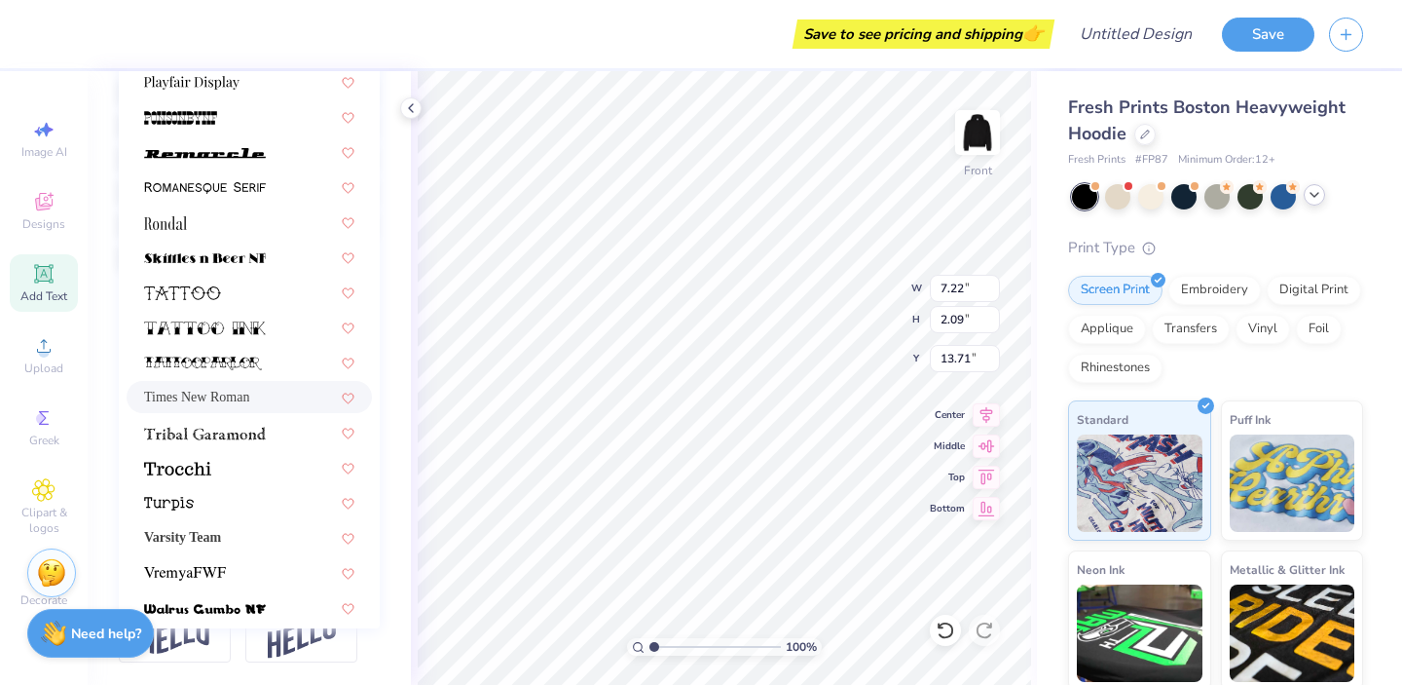
click at [240, 398] on span "Times New Roman" at bounding box center [196, 397] width 105 height 20
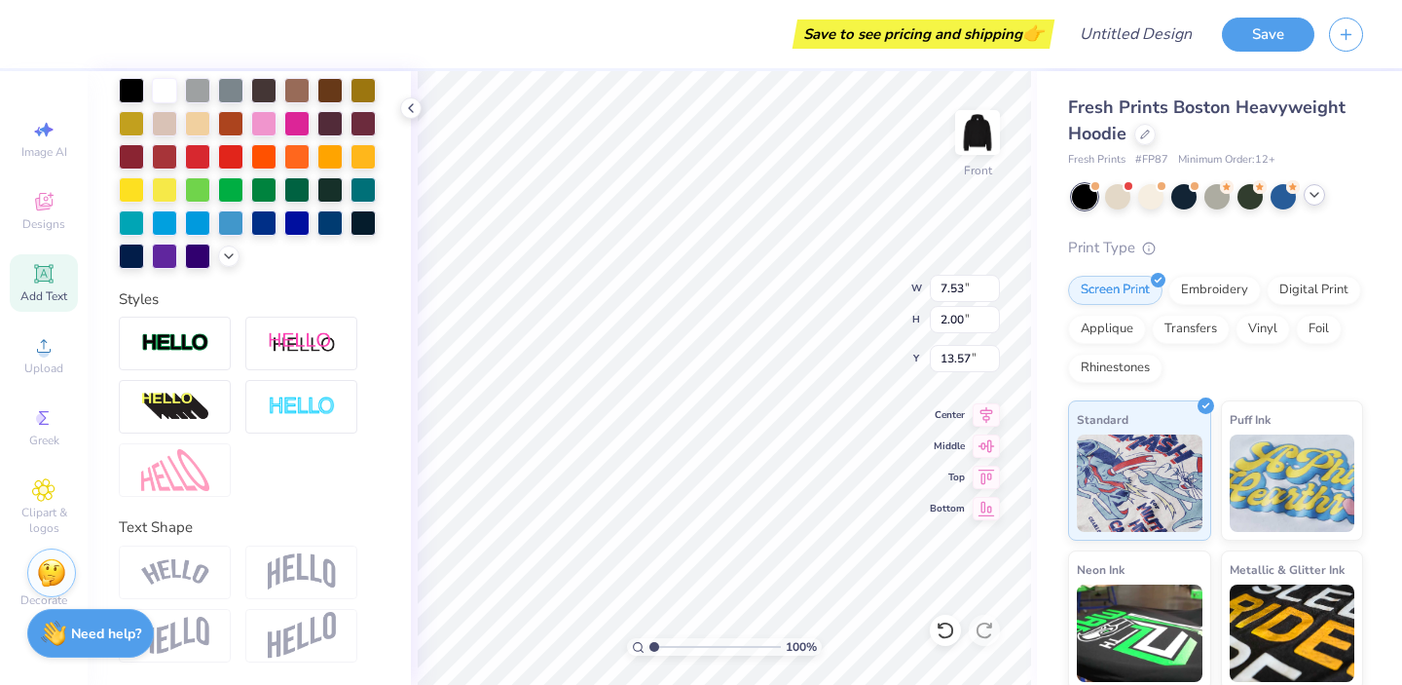
type input "7.53"
type input "2.00"
type input "13.57"
type textarea "X"
type input "7.11"
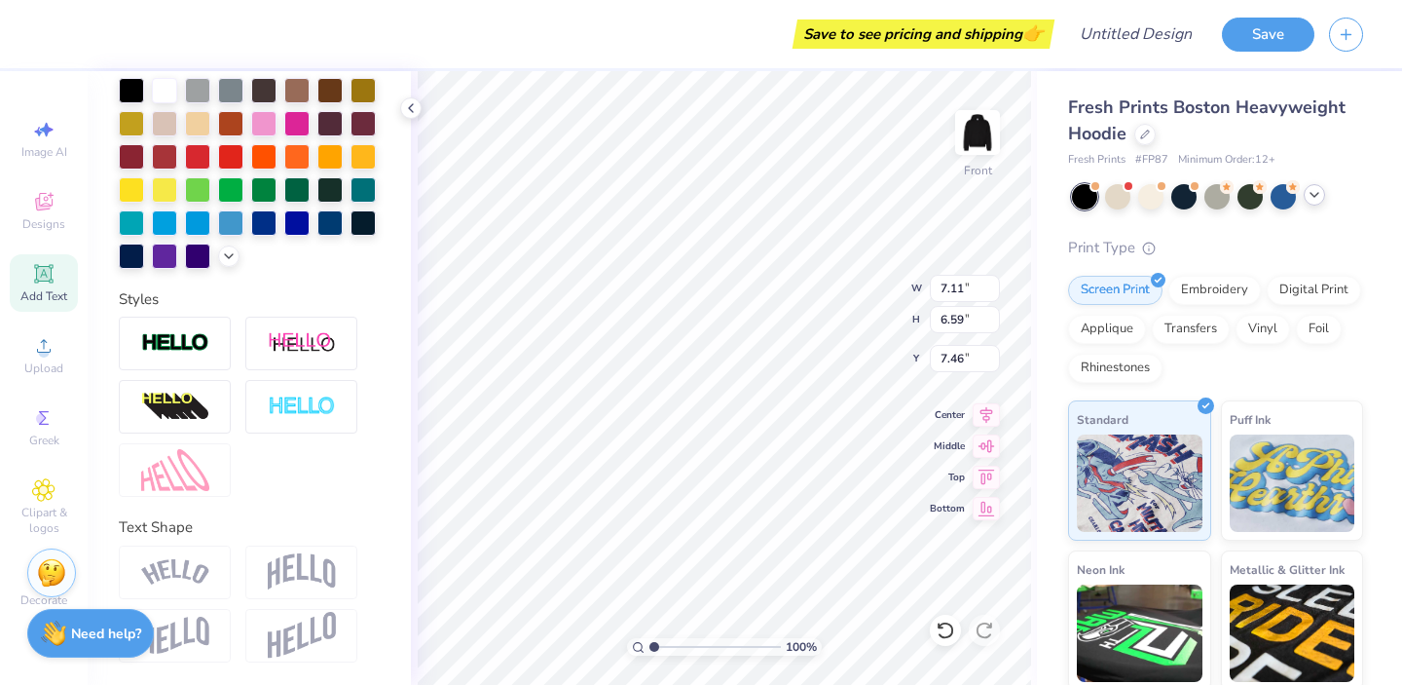
type input "6.59"
type input "9.75"
type input "7.45"
type input "6.91"
type input "9.32"
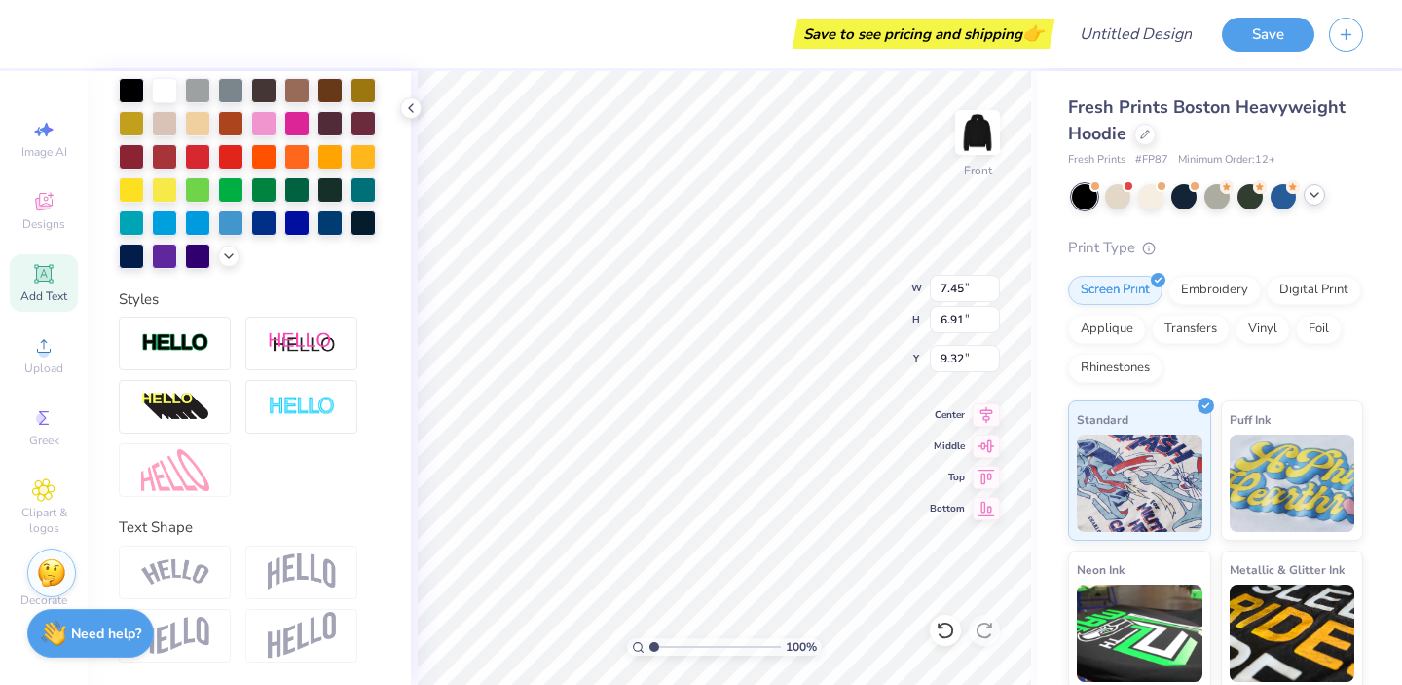
type input "7.75"
type input "7.18"
type input "8.95"
type input "8.49"
type input "8.50"
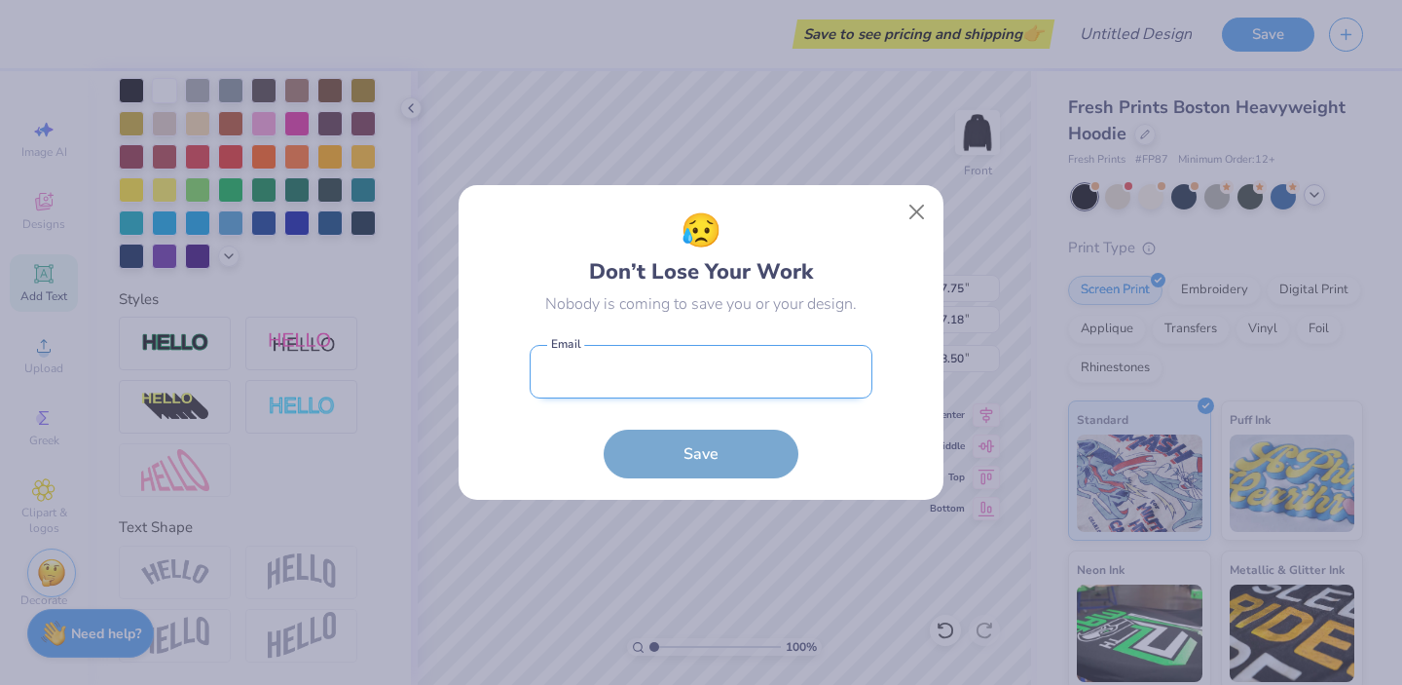
click at [725, 383] on body "Save to see pricing and shipping 👉 Design Title Save Image AI Designs Add Text …" at bounding box center [701, 342] width 1402 height 685
click at [928, 208] on button "Close" at bounding box center [917, 212] width 37 height 37
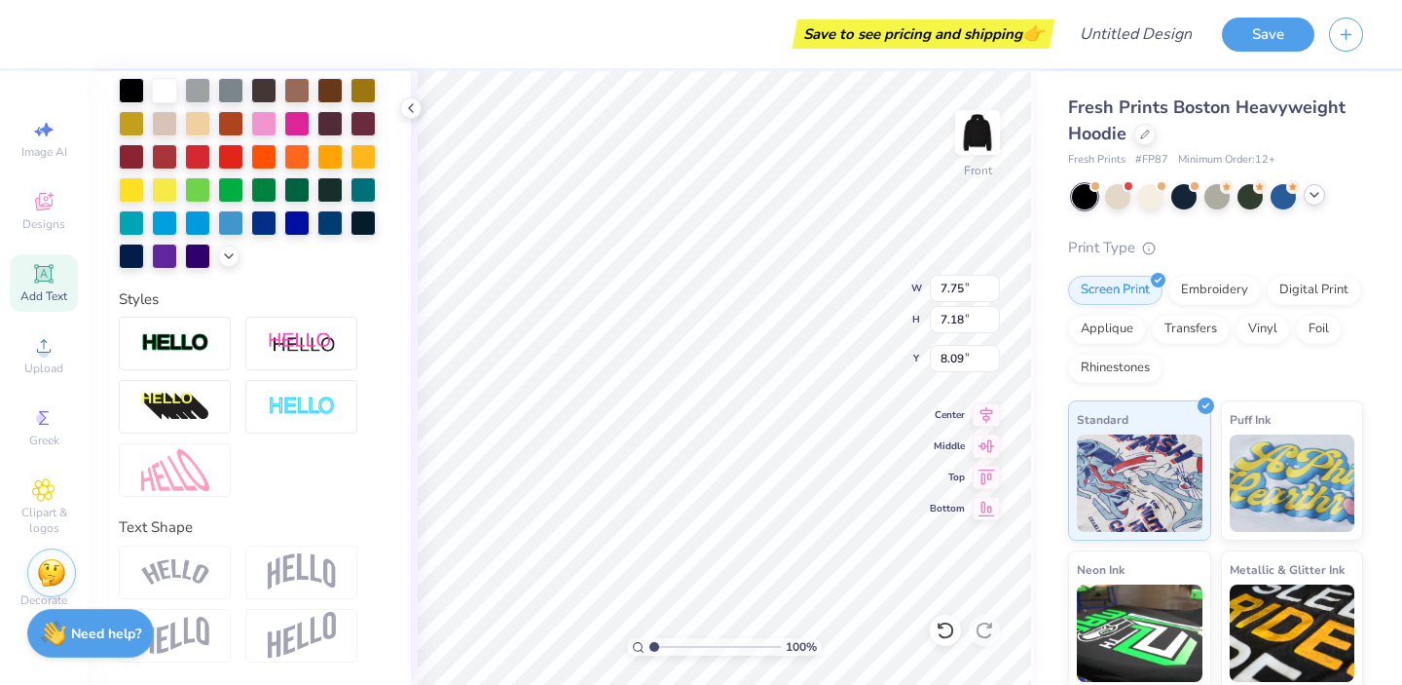
type input "7.25"
type input "8.48"
type input "7.87"
type input "6.34"
type input "9.29"
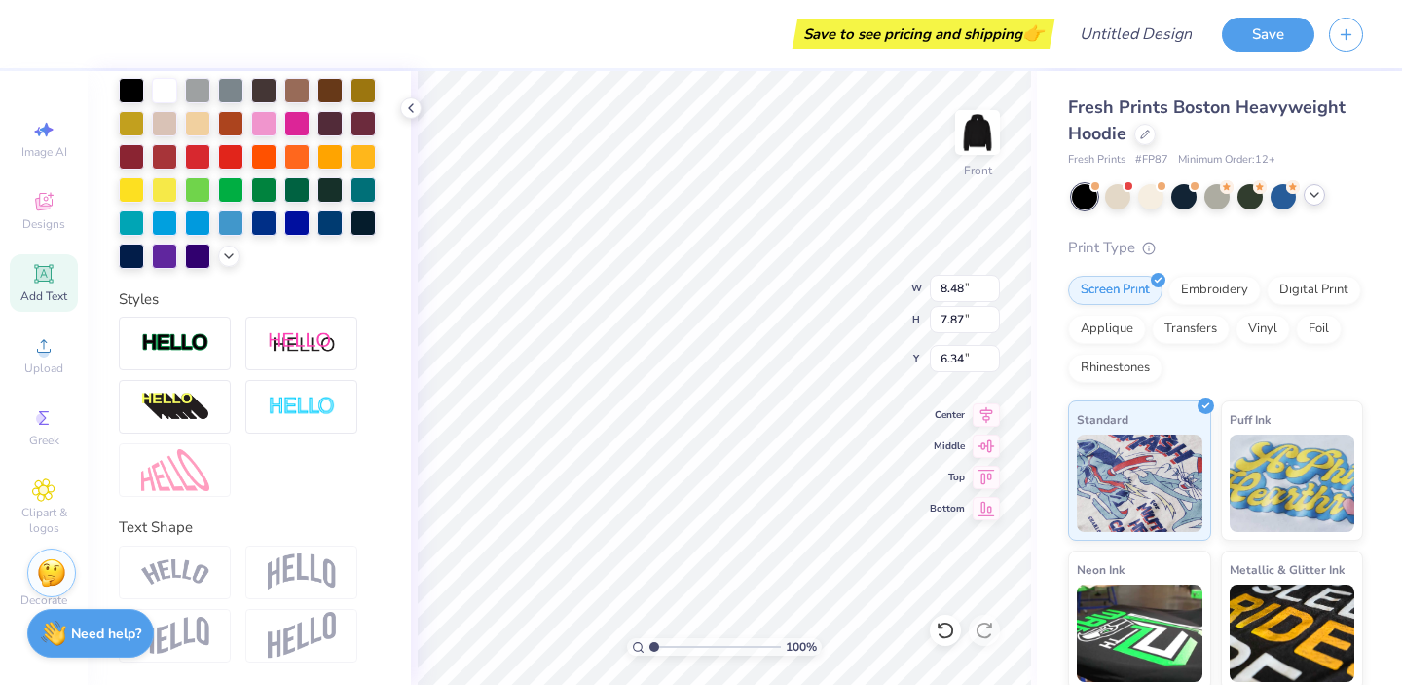
type input "8.62"
type input "6.48"
type input "16.06"
type input "8.40"
type input "2.42"
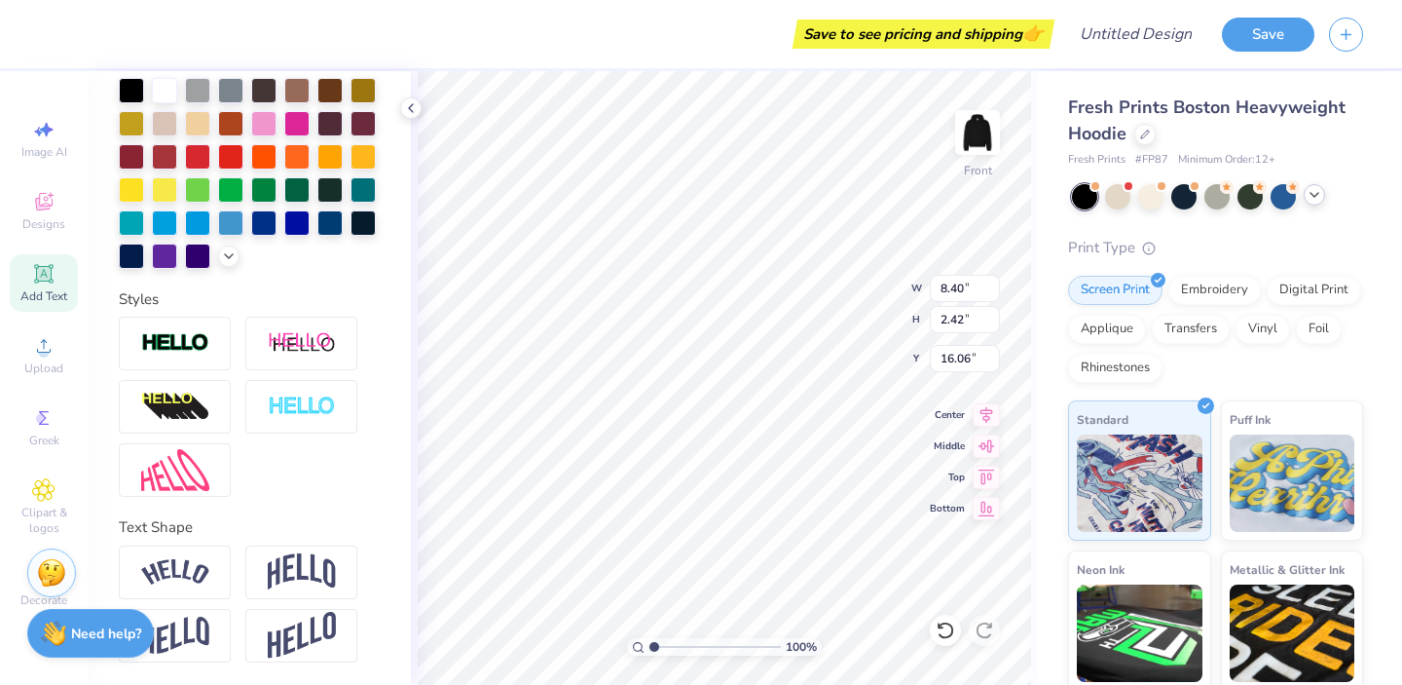
type input "15.93"
type input "8.95"
type input "2.58"
type input "6.55"
type input "9.29"
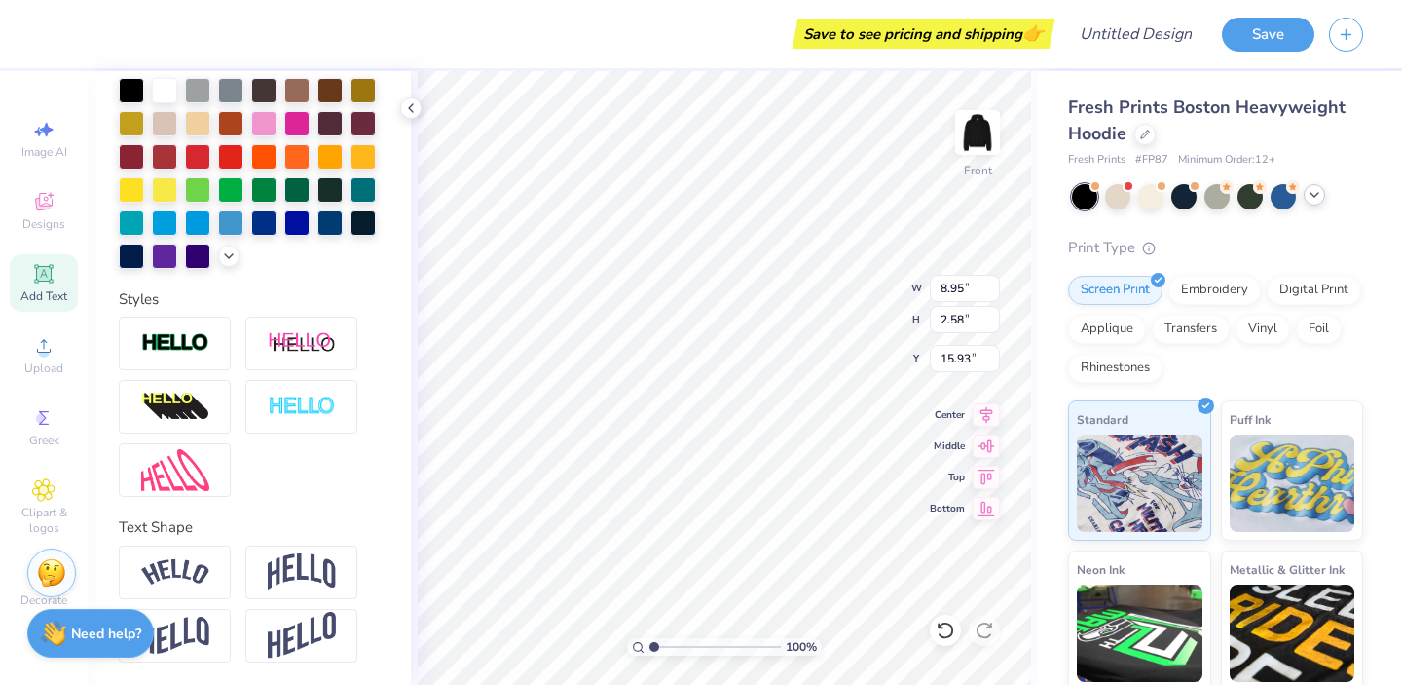
type input "8.62"
type input "5.32"
type input "8.95"
type input "2.58"
type input "15.86"
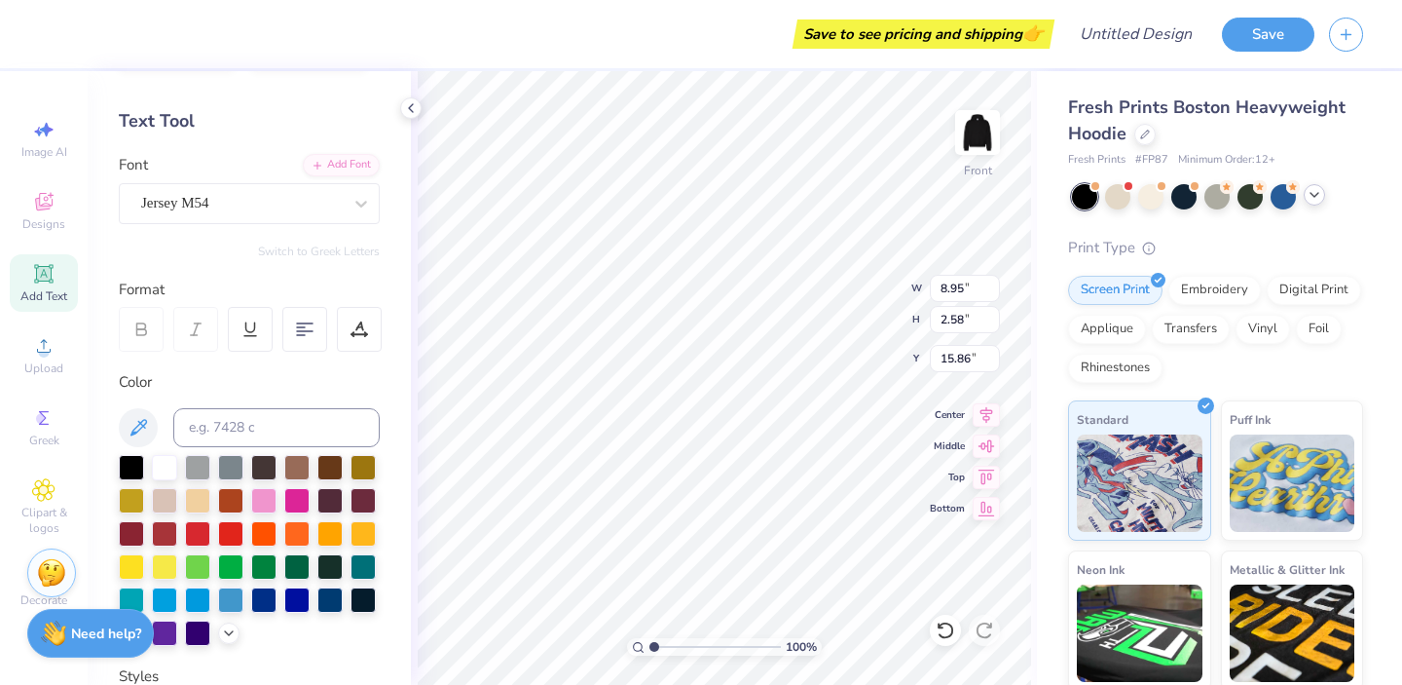
scroll to position [75, 0]
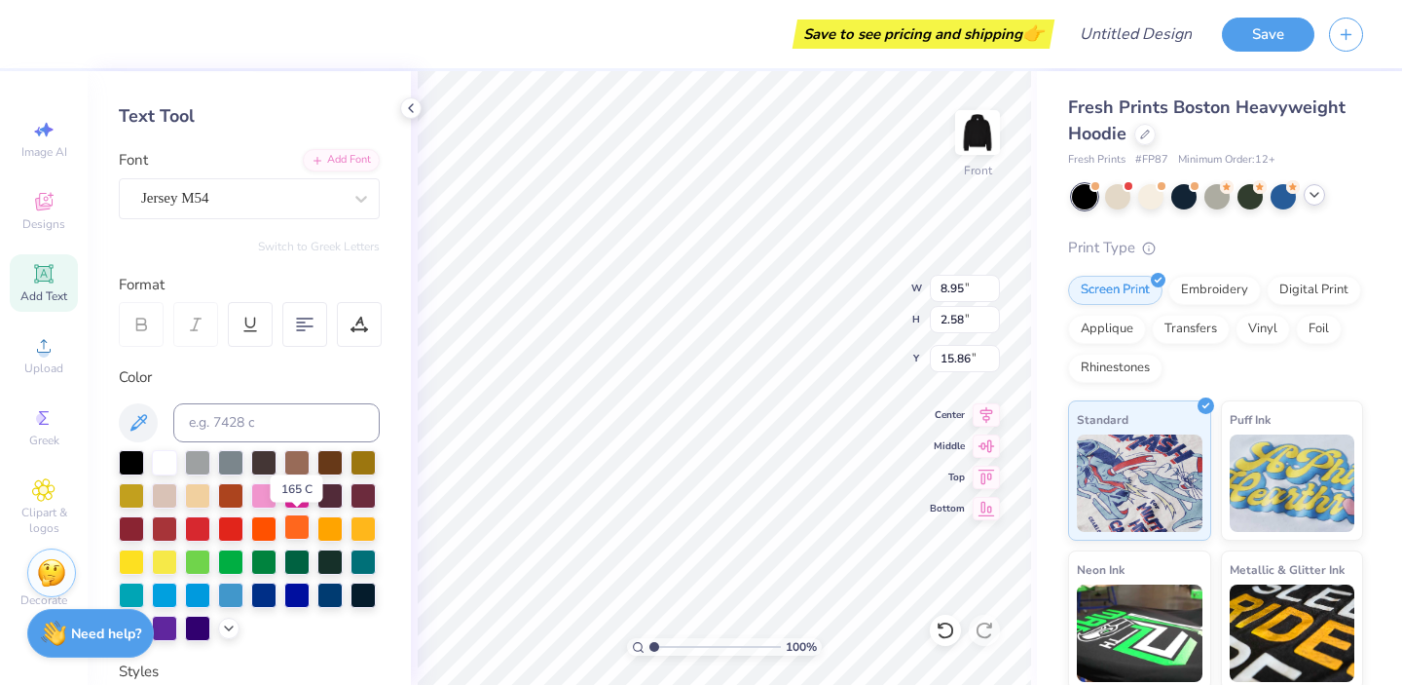
click at [294, 526] on div at bounding box center [296, 526] width 25 height 25
click at [206, 494] on div at bounding box center [197, 493] width 25 height 25
click at [263, 493] on div at bounding box center [263, 493] width 25 height 25
click at [294, 487] on div at bounding box center [296, 493] width 25 height 25
click at [299, 525] on div at bounding box center [296, 526] width 25 height 25
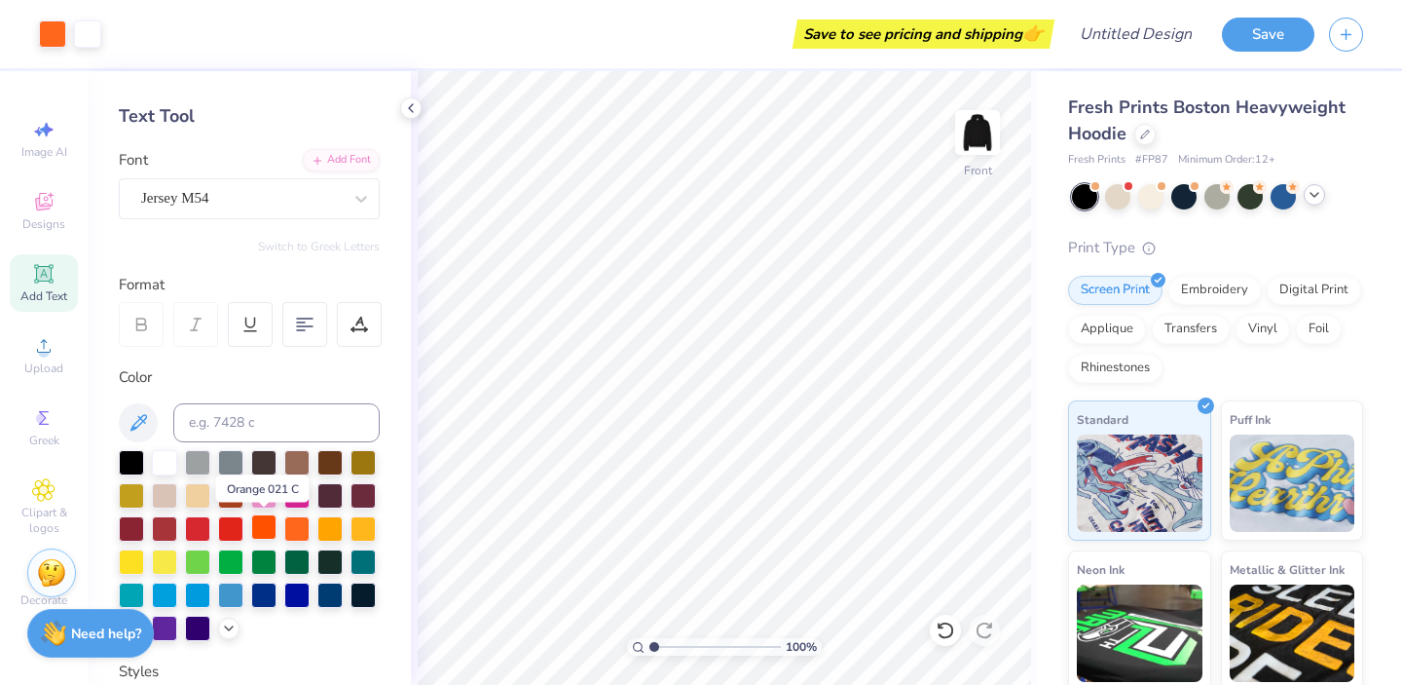
click at [259, 528] on div at bounding box center [263, 526] width 25 height 25
type input "15.63"
